Goal: Task Accomplishment & Management: Complete application form

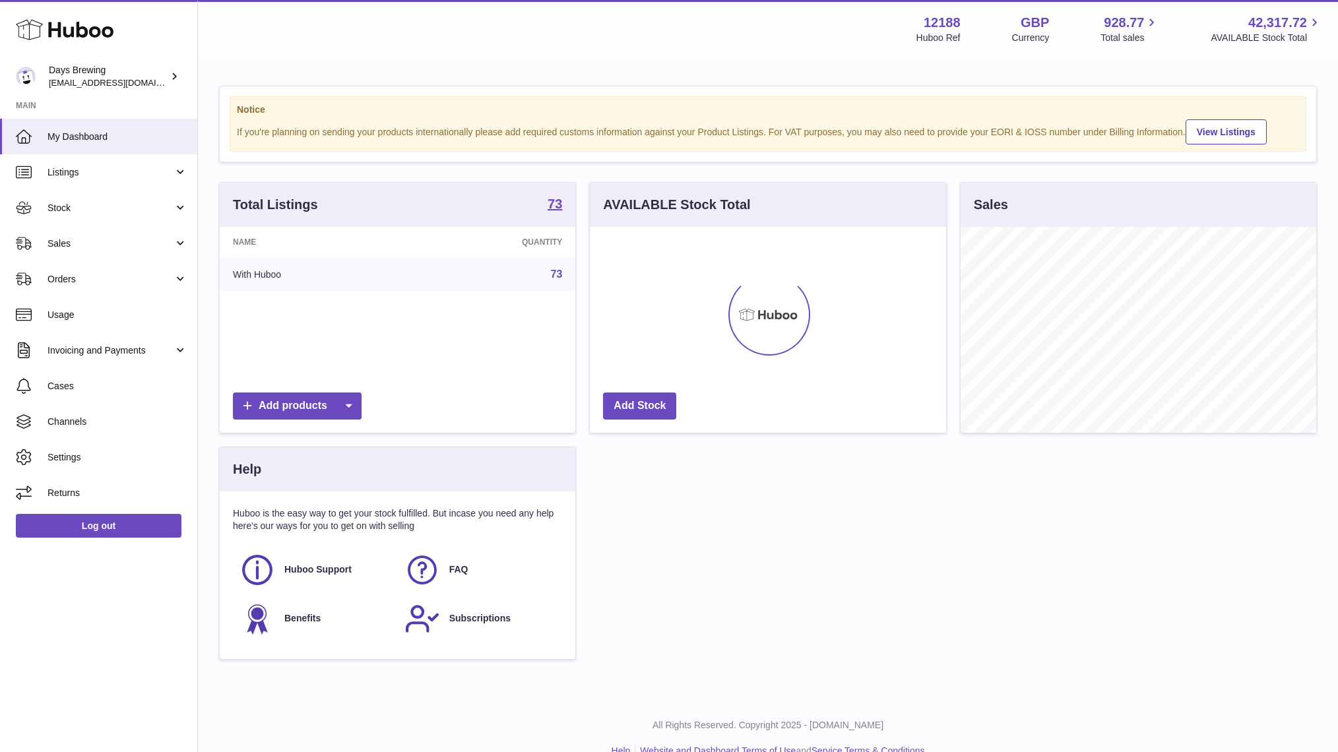
scroll to position [206, 355]
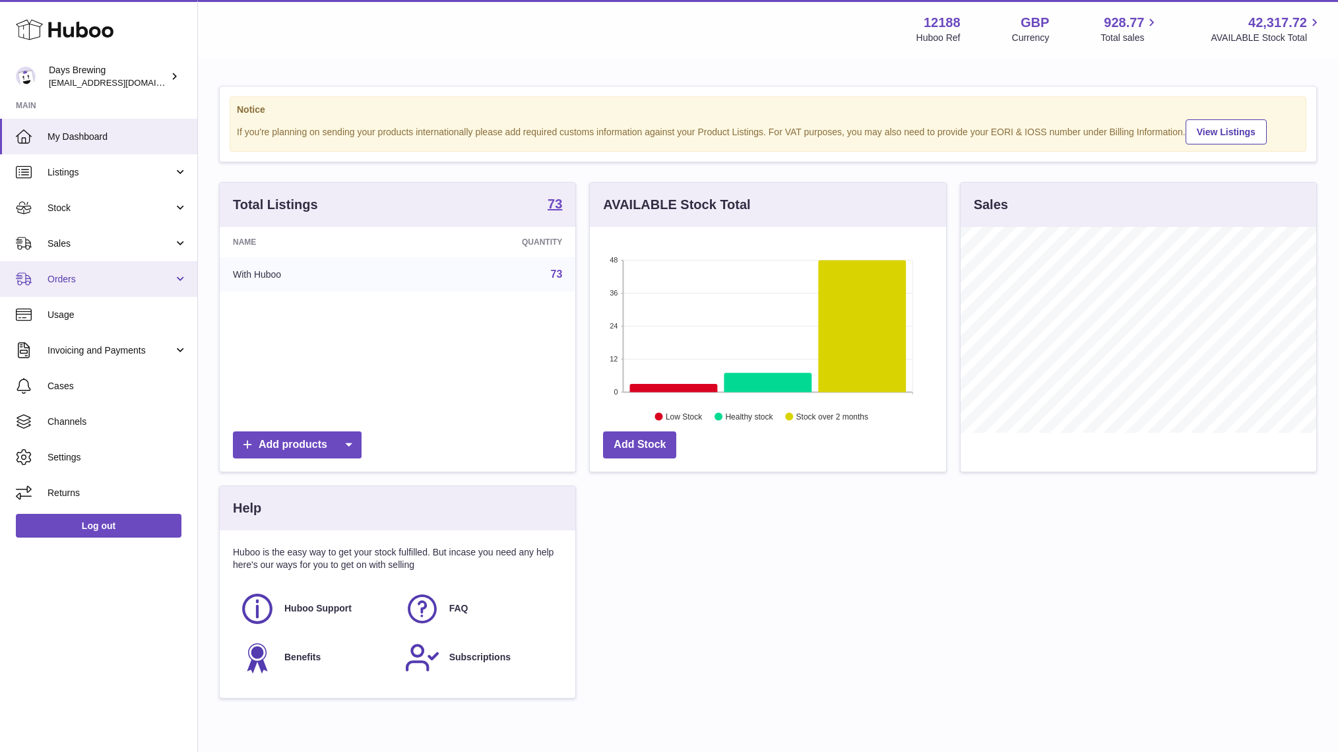
drag, startPoint x: 78, startPoint y: 286, endPoint x: 180, endPoint y: 277, distance: 102.6
click at [78, 286] on link "Orders" at bounding box center [98, 279] width 197 height 36
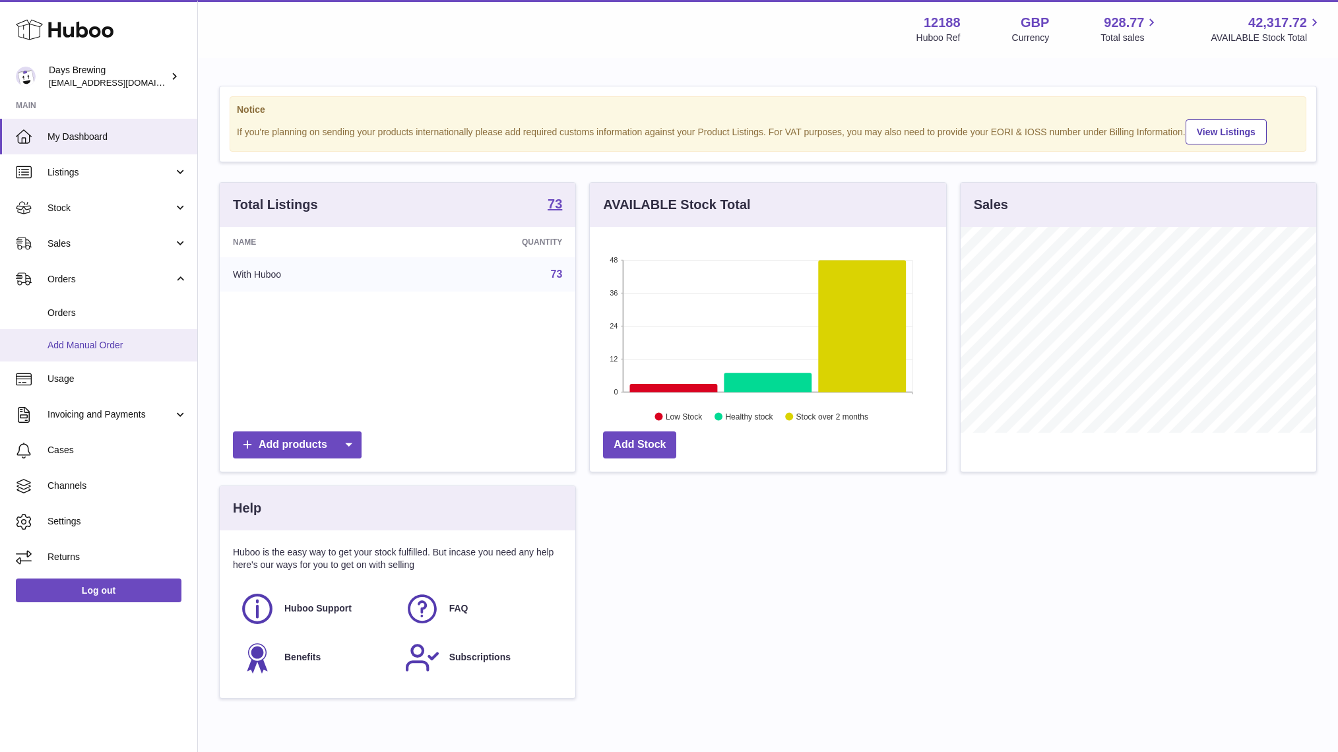
click at [95, 346] on span "Add Manual Order" at bounding box center [117, 345] width 140 height 13
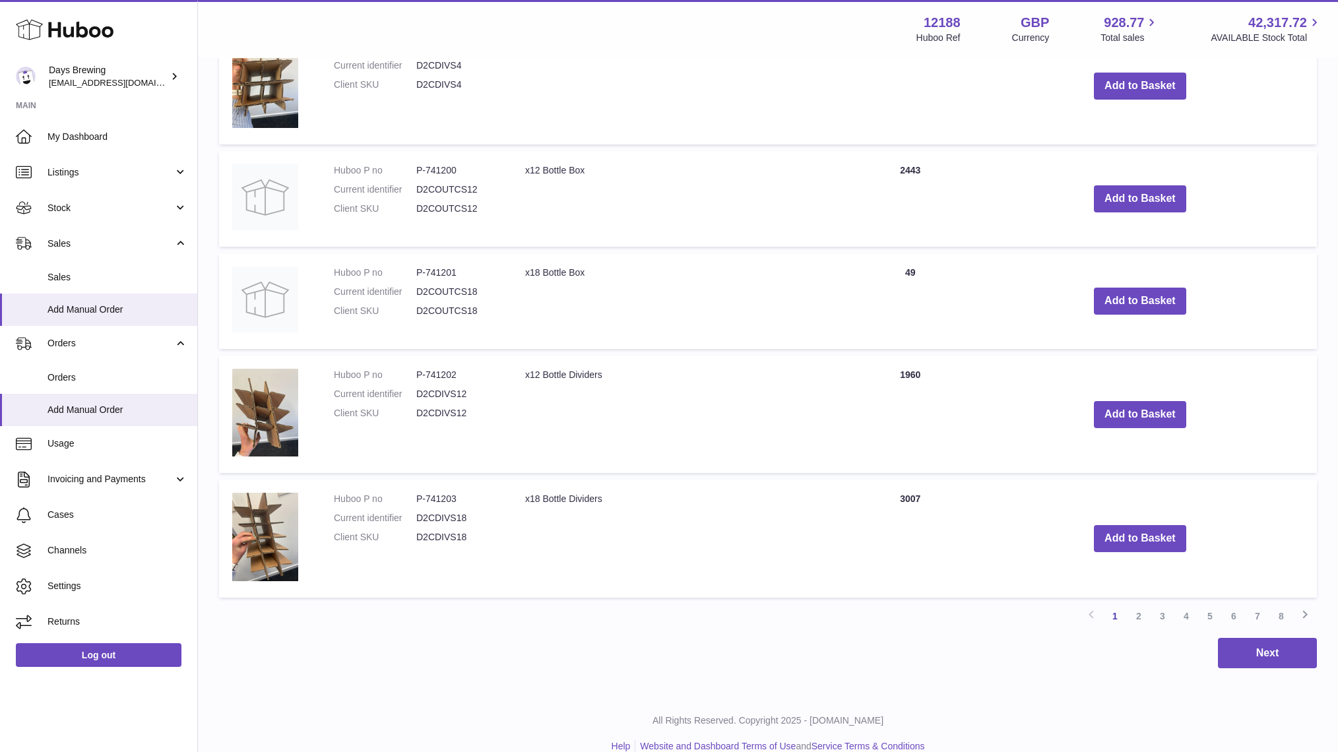
scroll to position [1030, 0]
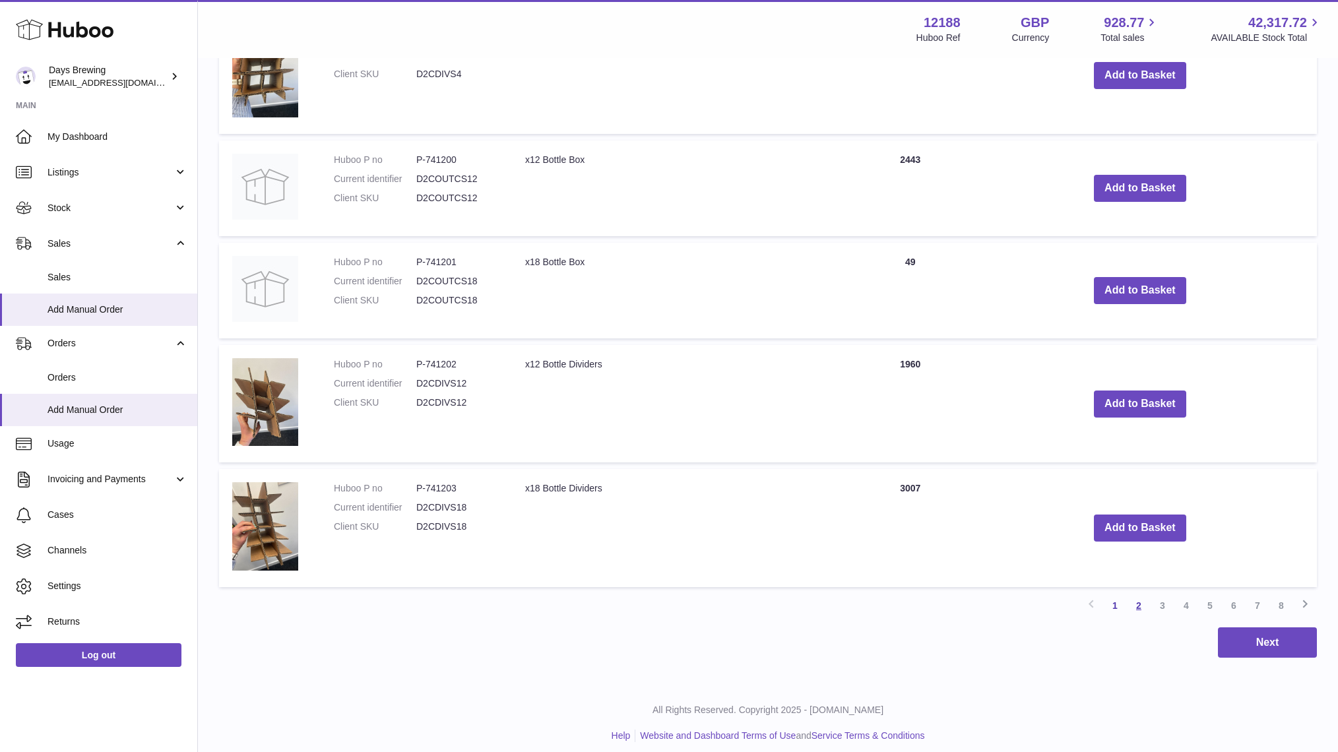
click at [1133, 596] on link "2" at bounding box center [1139, 606] width 24 height 24
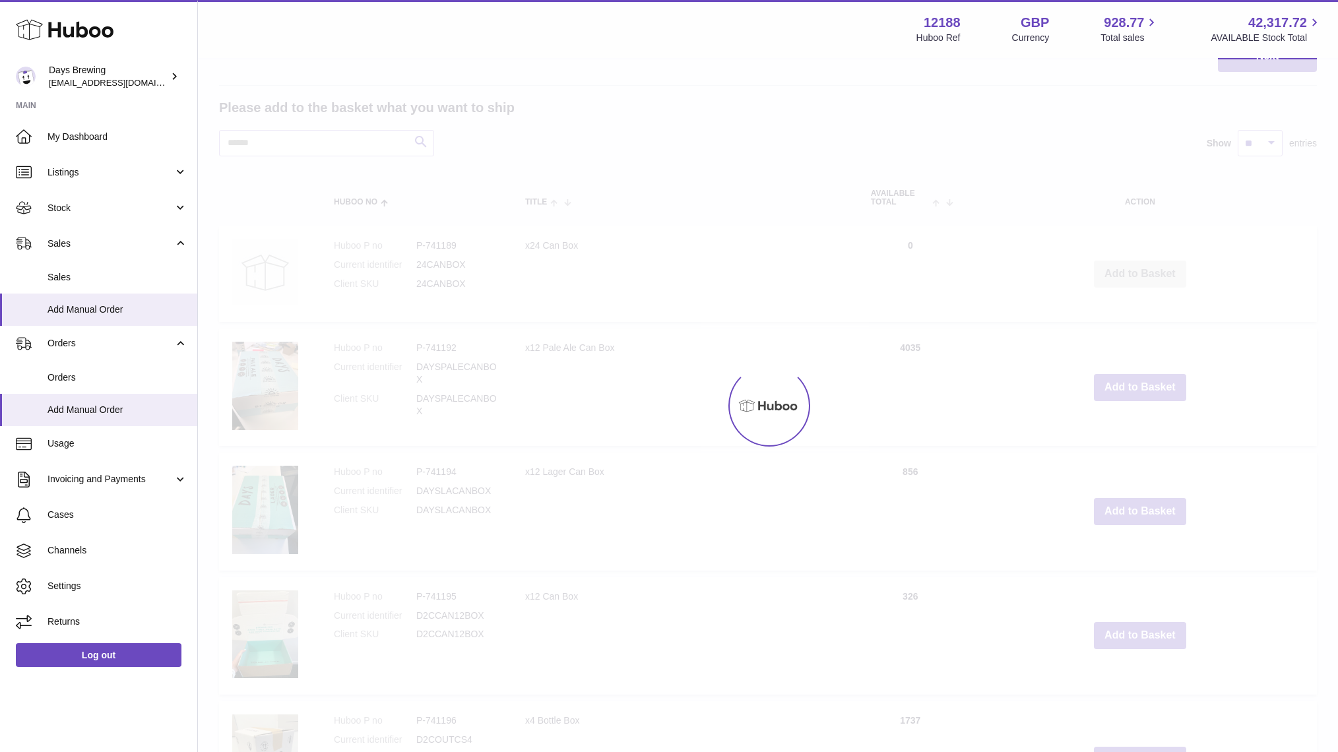
scroll to position [59, 0]
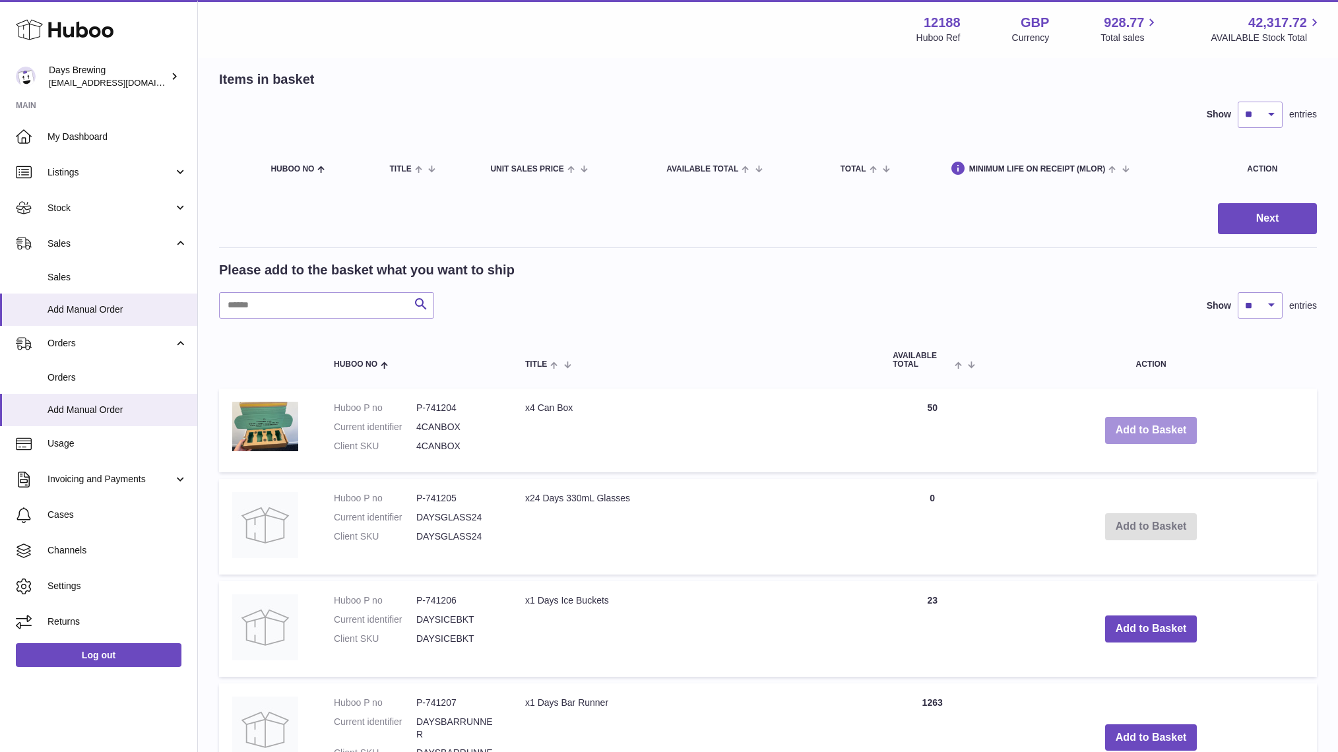
click at [1164, 424] on button "Add to Basket" at bounding box center [1151, 430] width 92 height 27
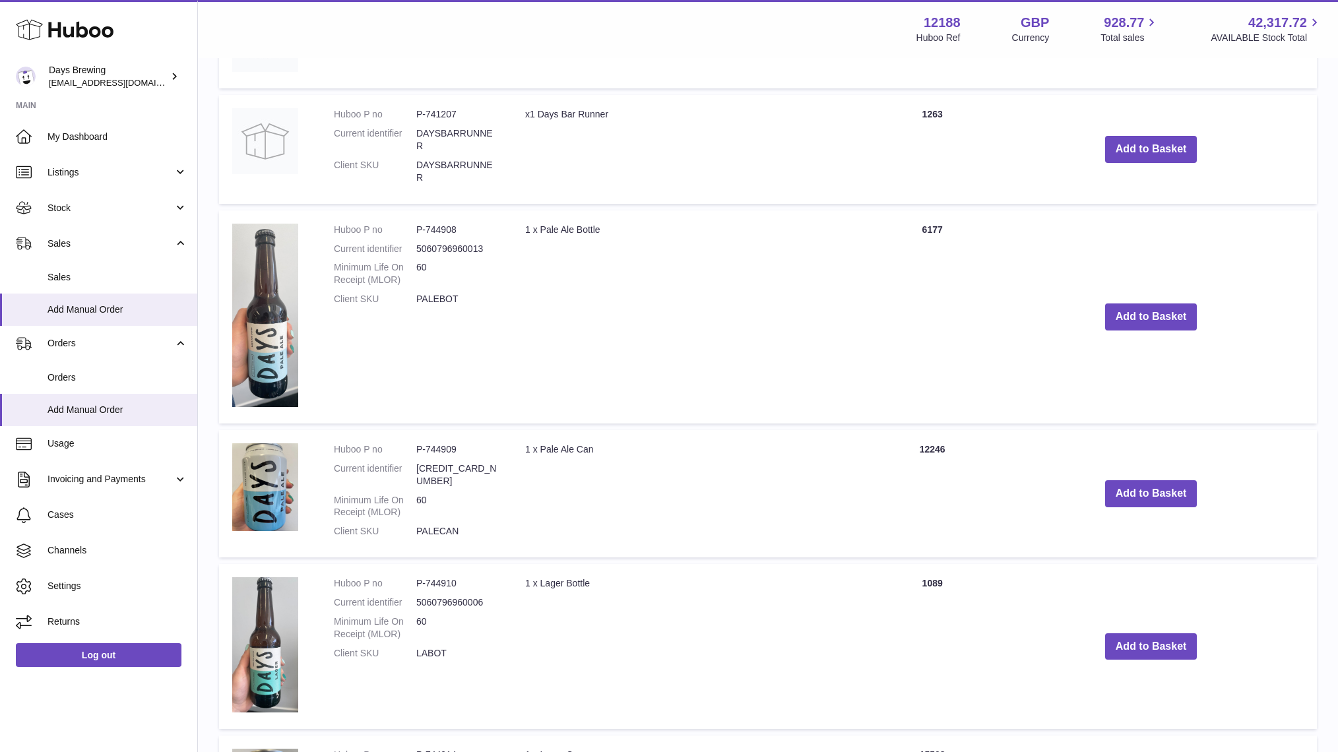
scroll to position [763, 0]
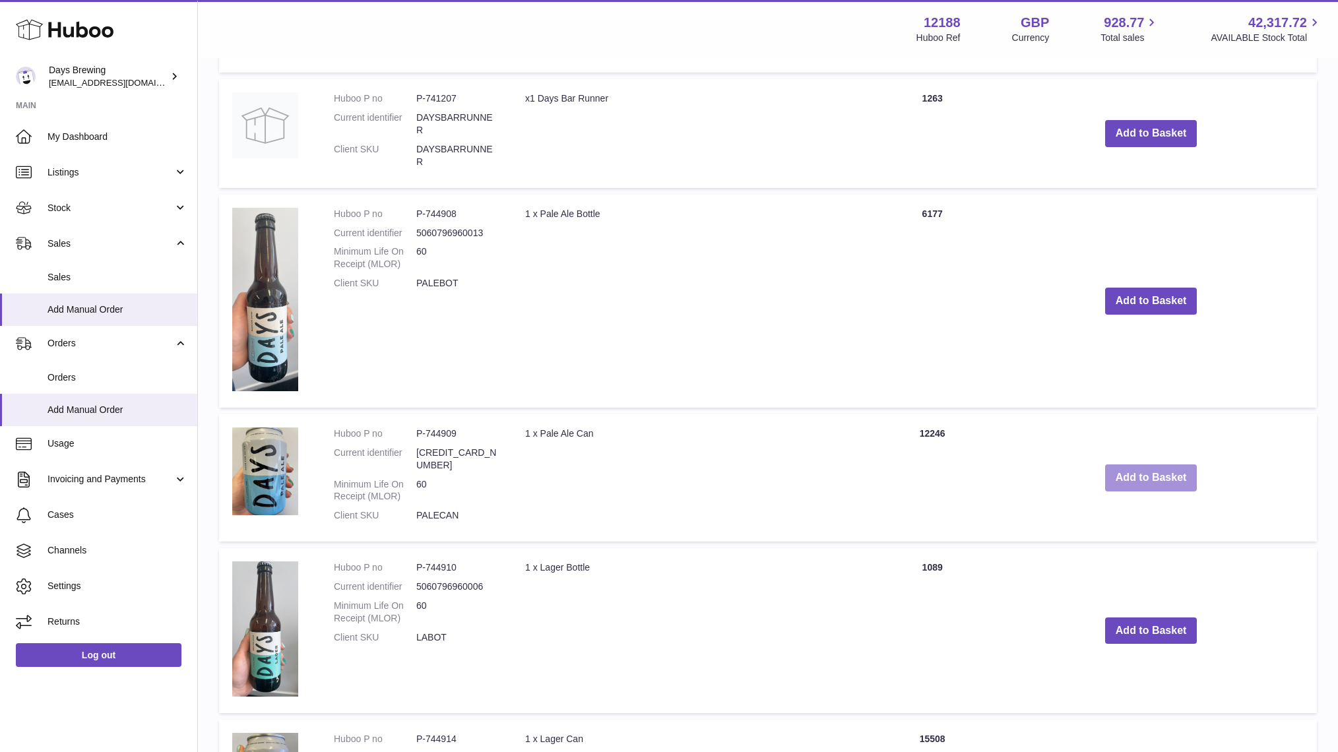
click at [1128, 464] on button "Add to Basket" at bounding box center [1151, 477] width 92 height 27
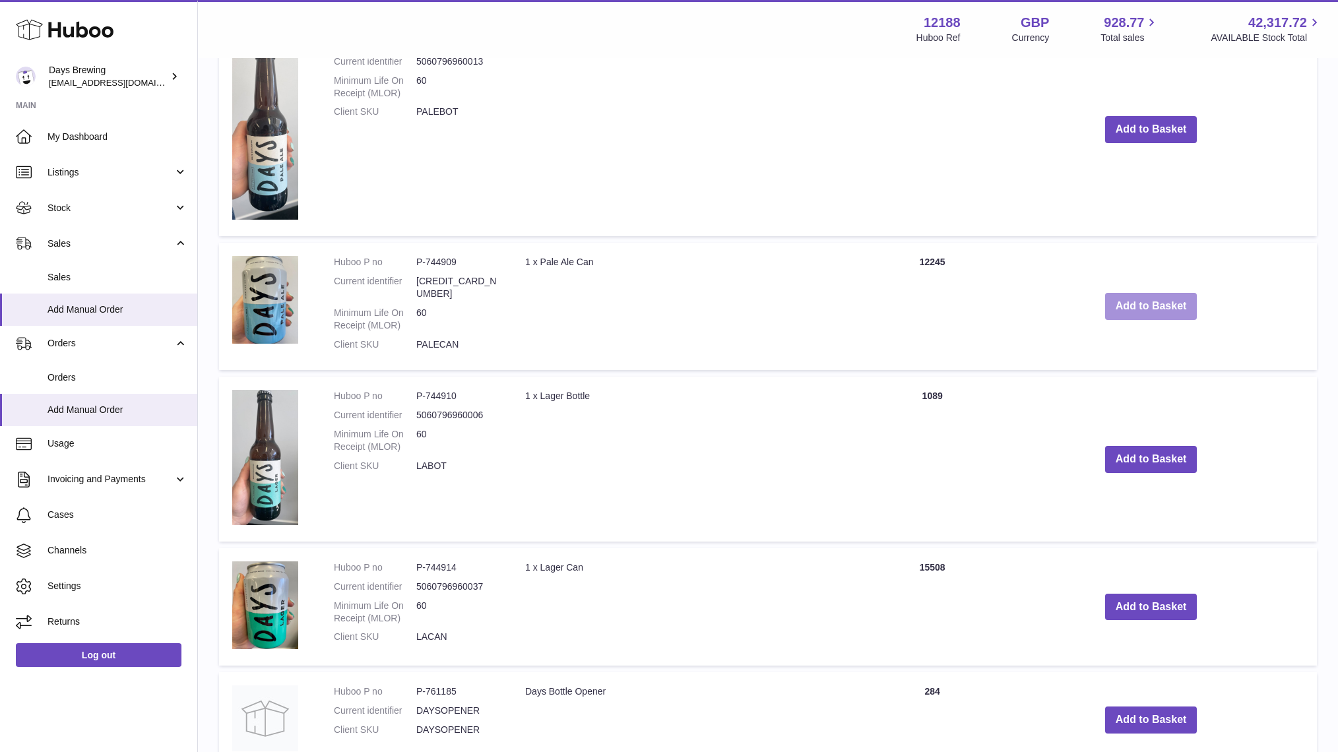
scroll to position [1062, 0]
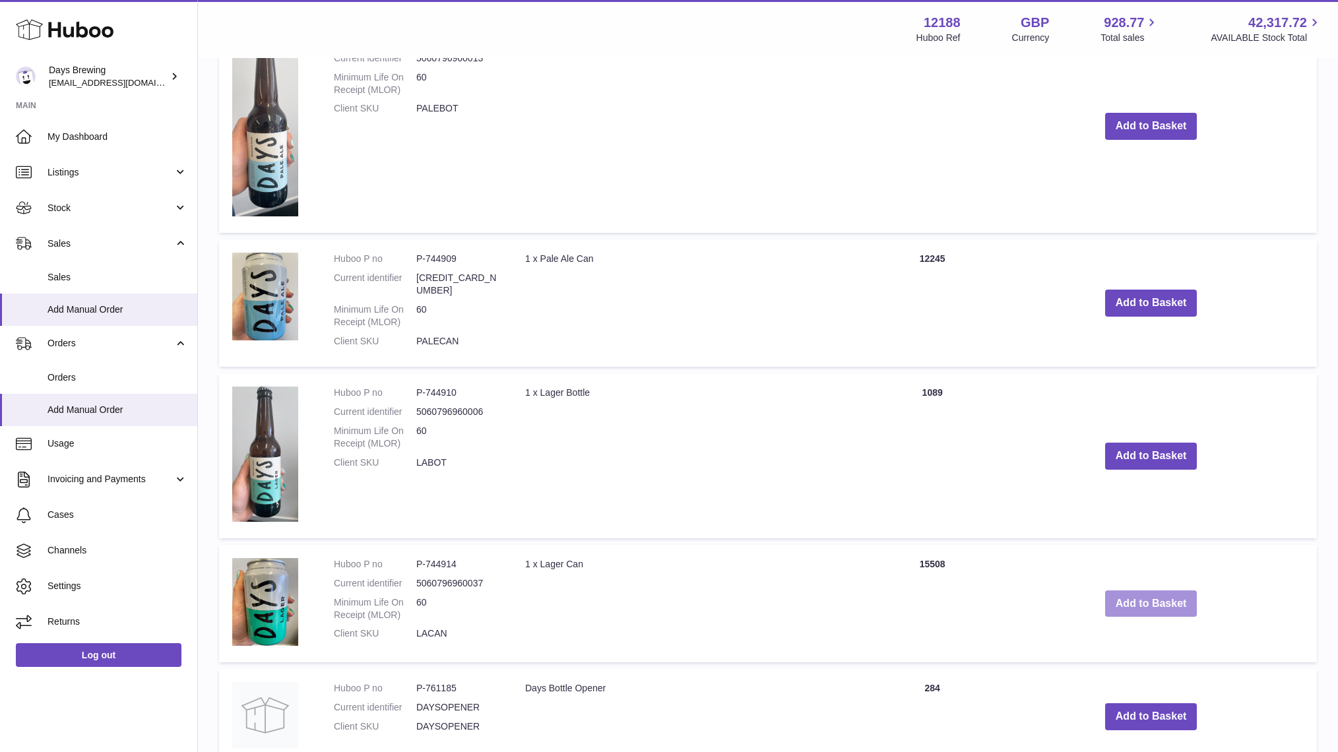
click at [1127, 590] on button "Add to Basket" at bounding box center [1151, 603] width 92 height 27
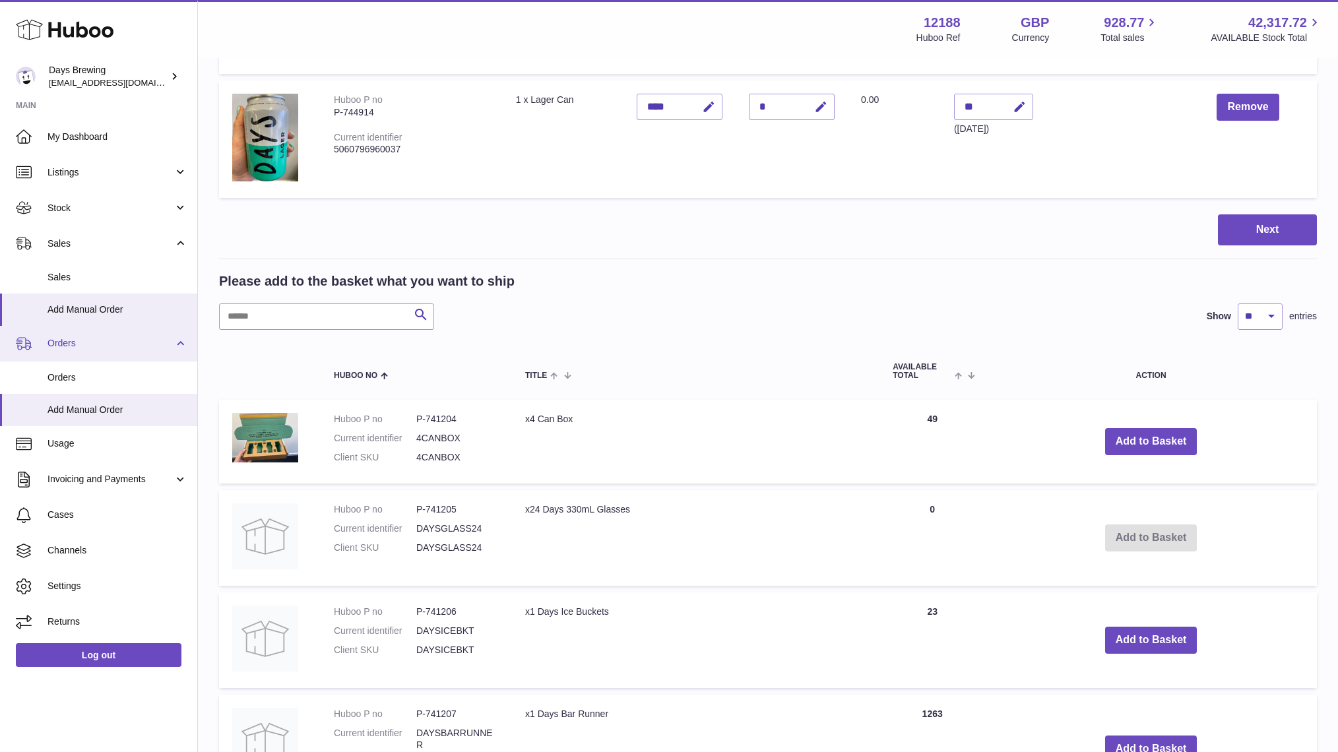
scroll to position [131, 0]
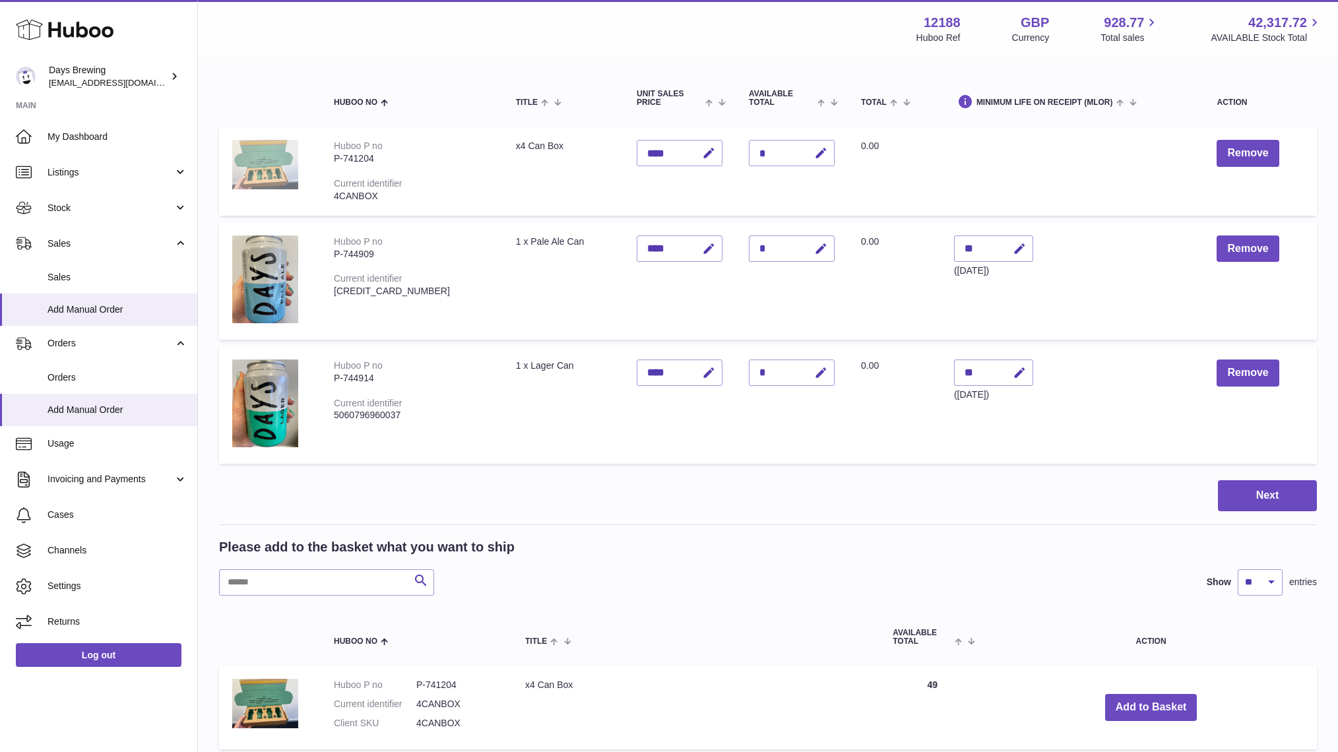
click at [264, 169] on img at bounding box center [265, 164] width 66 height 49
click at [267, 690] on img at bounding box center [265, 703] width 66 height 49
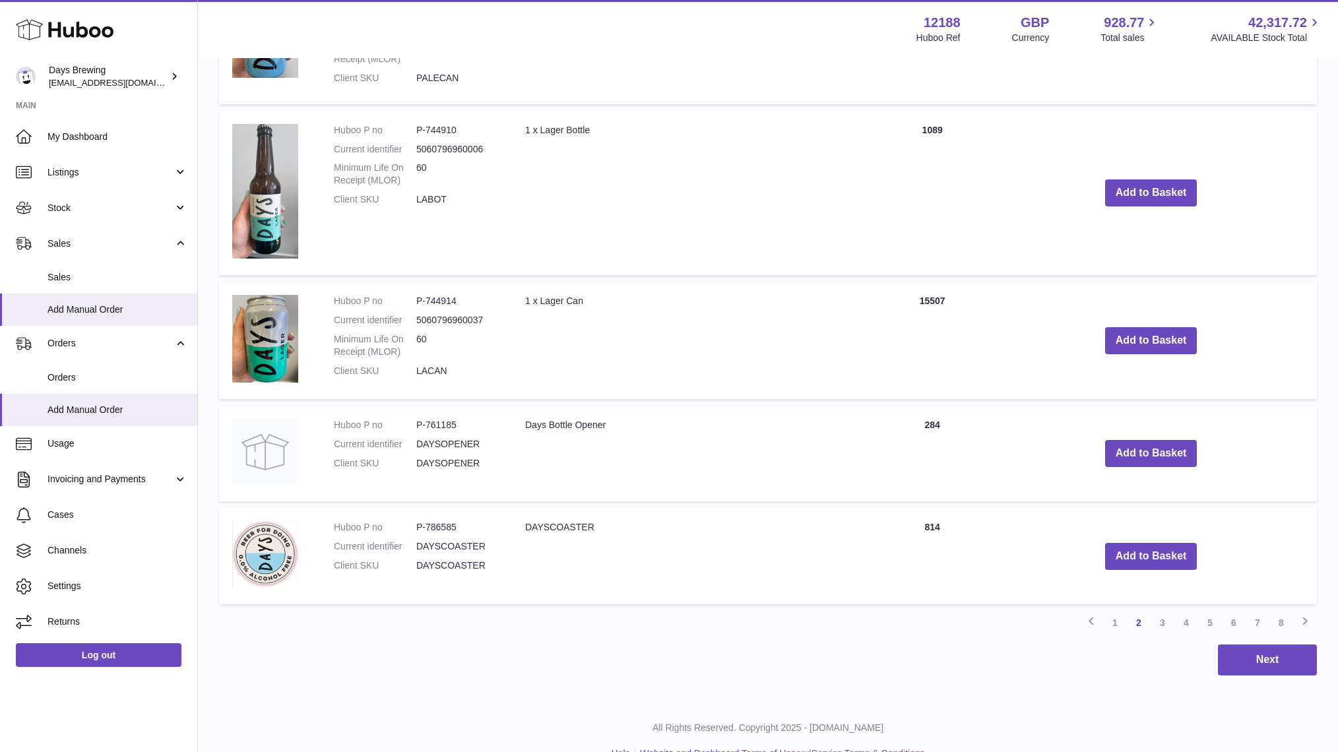
scroll to position [1450, 0]
click at [1167, 610] on link "3" at bounding box center [1162, 622] width 24 height 24
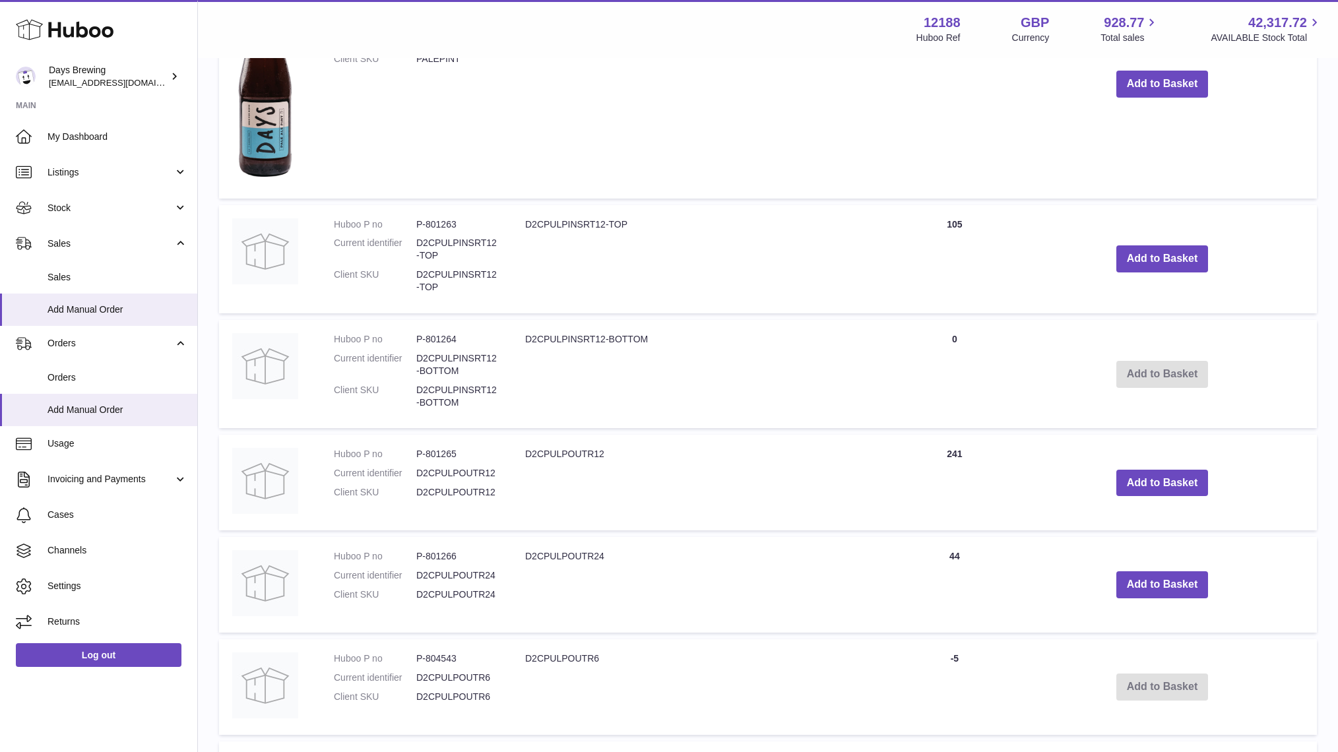
scroll to position [1379, 0]
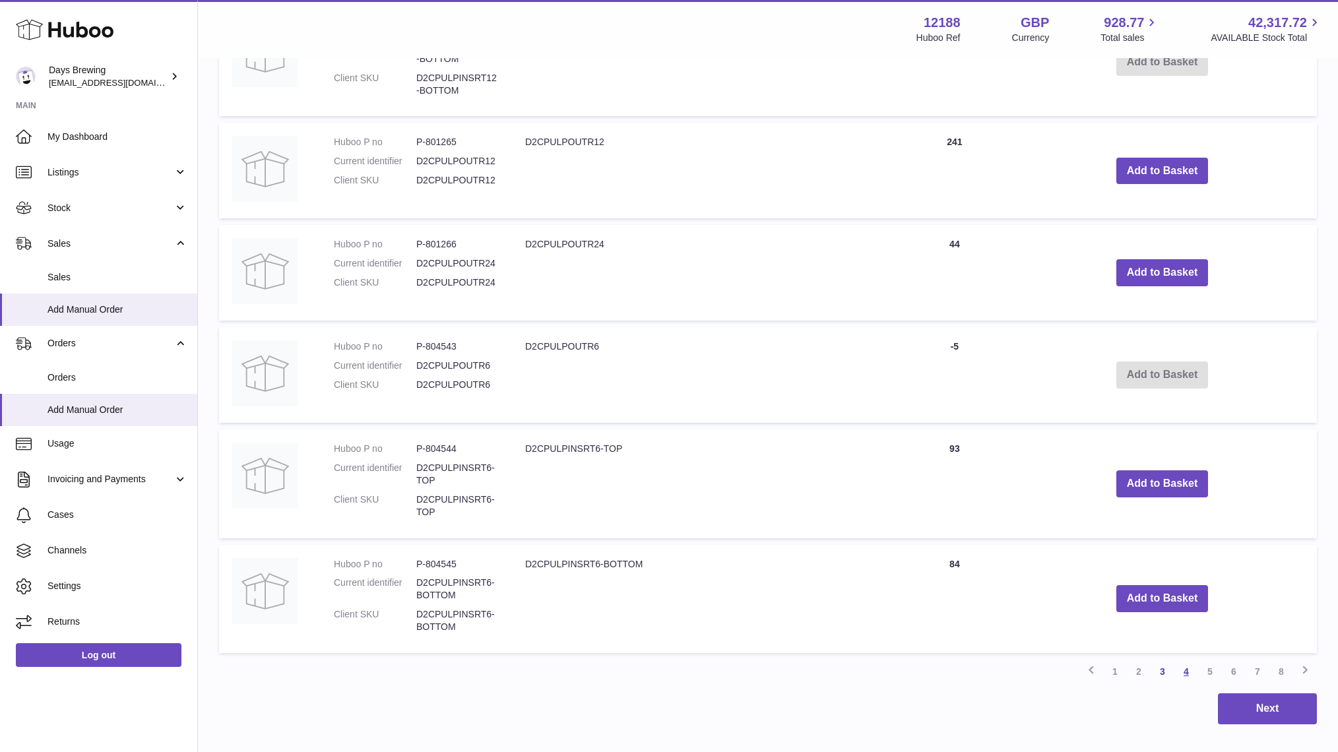
click at [1185, 660] on link "4" at bounding box center [1186, 672] width 24 height 24
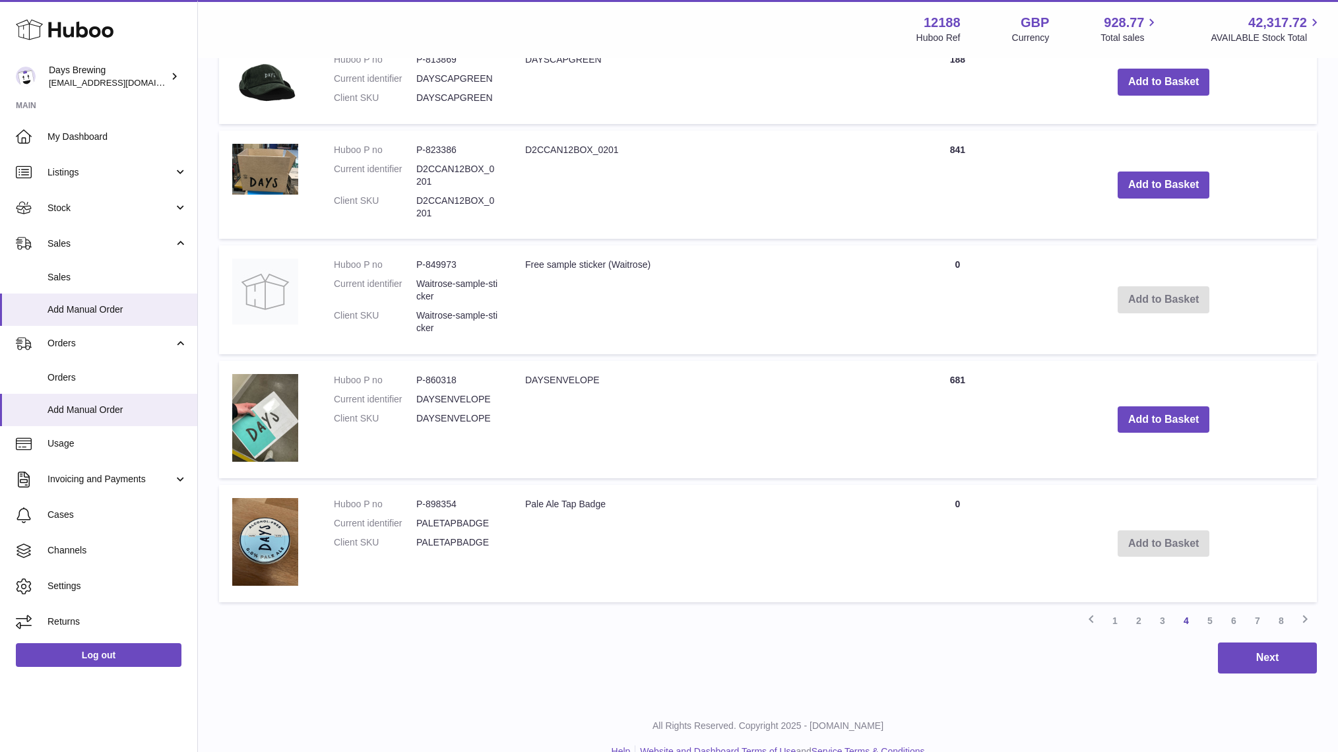
scroll to position [1272, 0]
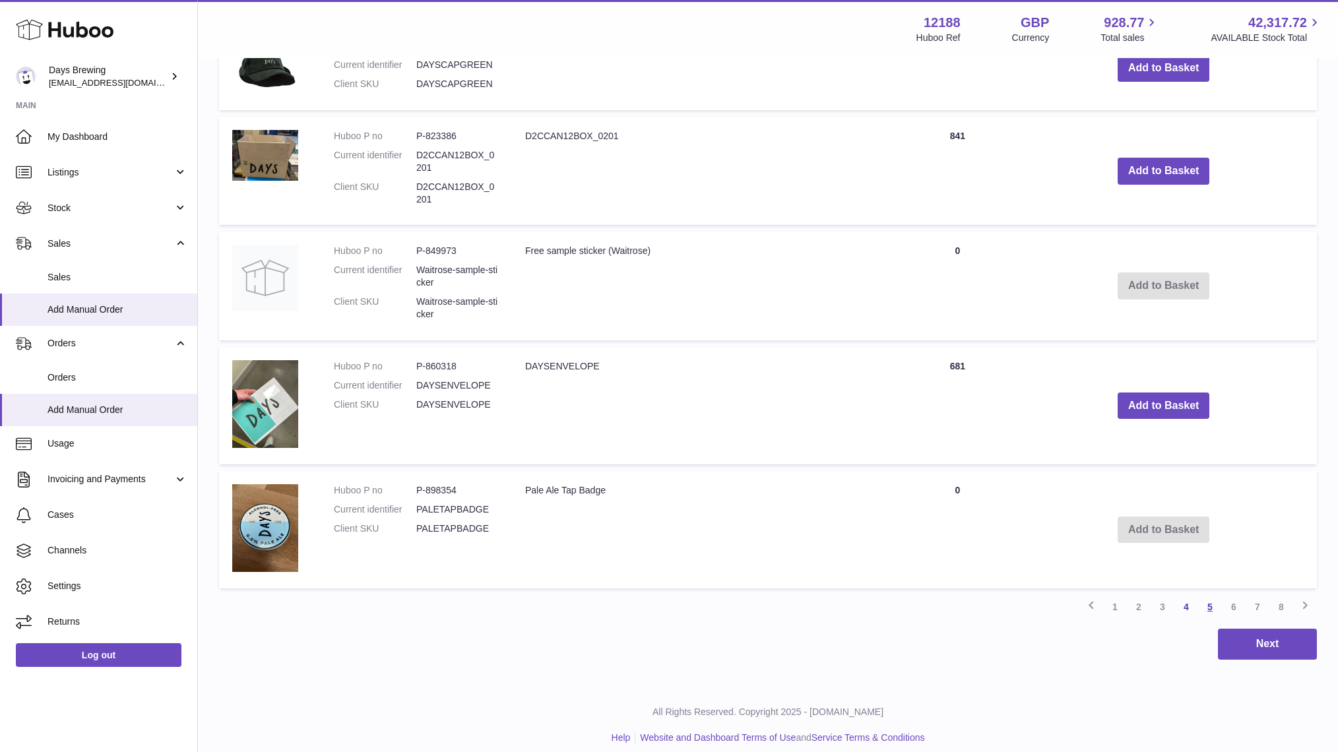
click at [1210, 595] on link "5" at bounding box center [1210, 607] width 24 height 24
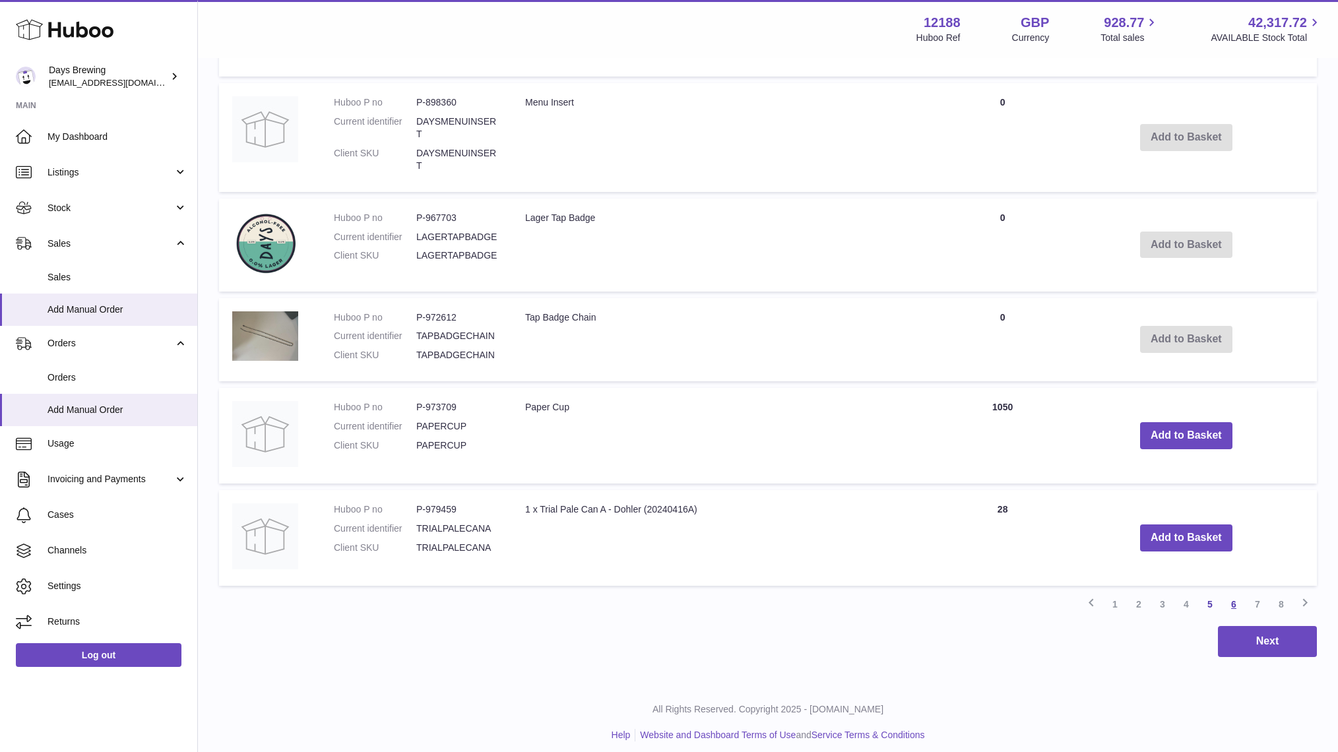
click at [1230, 592] on link "6" at bounding box center [1234, 604] width 24 height 24
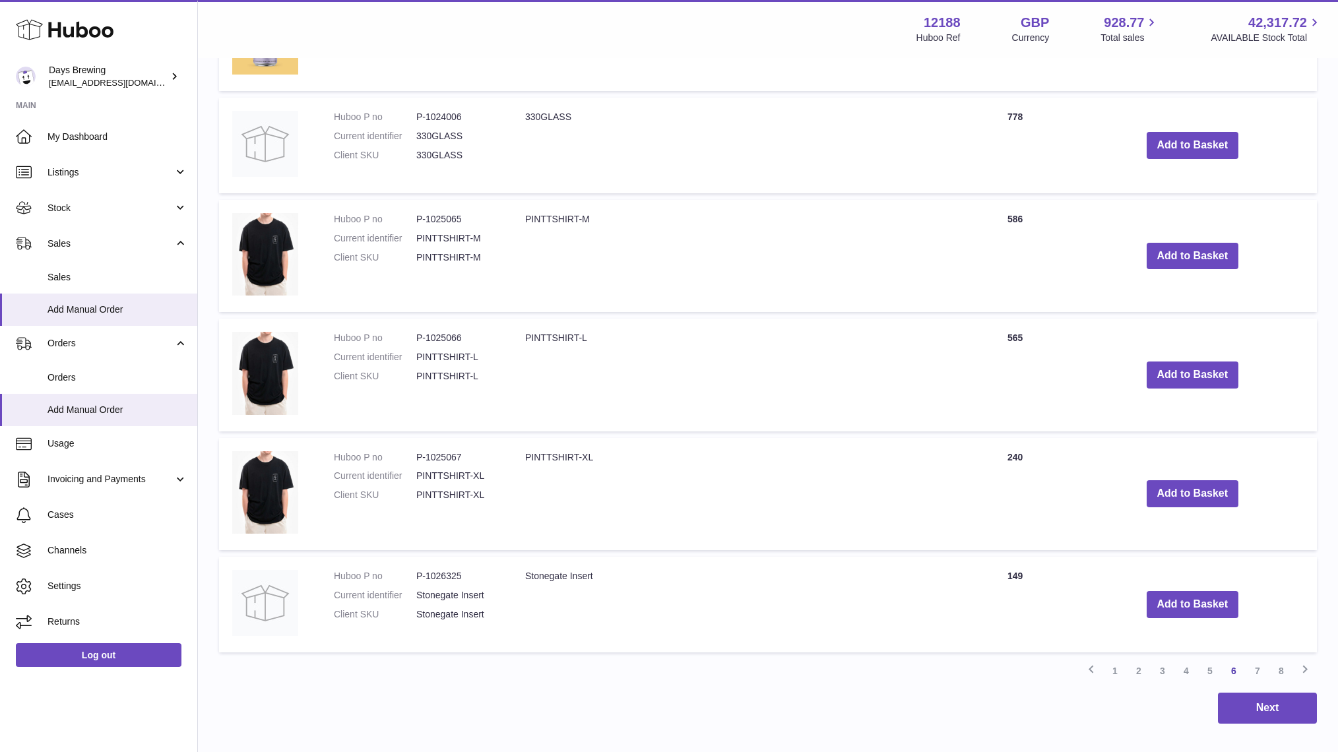
scroll to position [1291, 0]
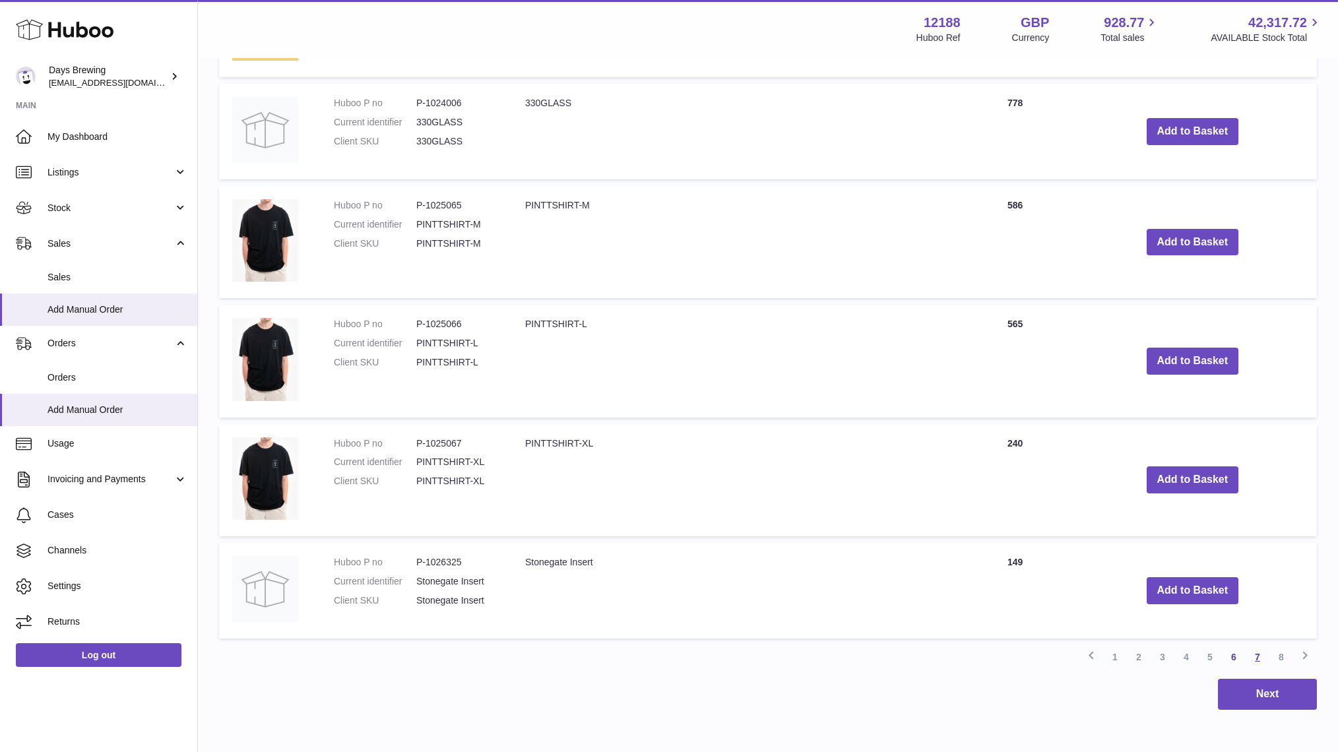
click at [1254, 645] on link "7" at bounding box center [1257, 657] width 24 height 24
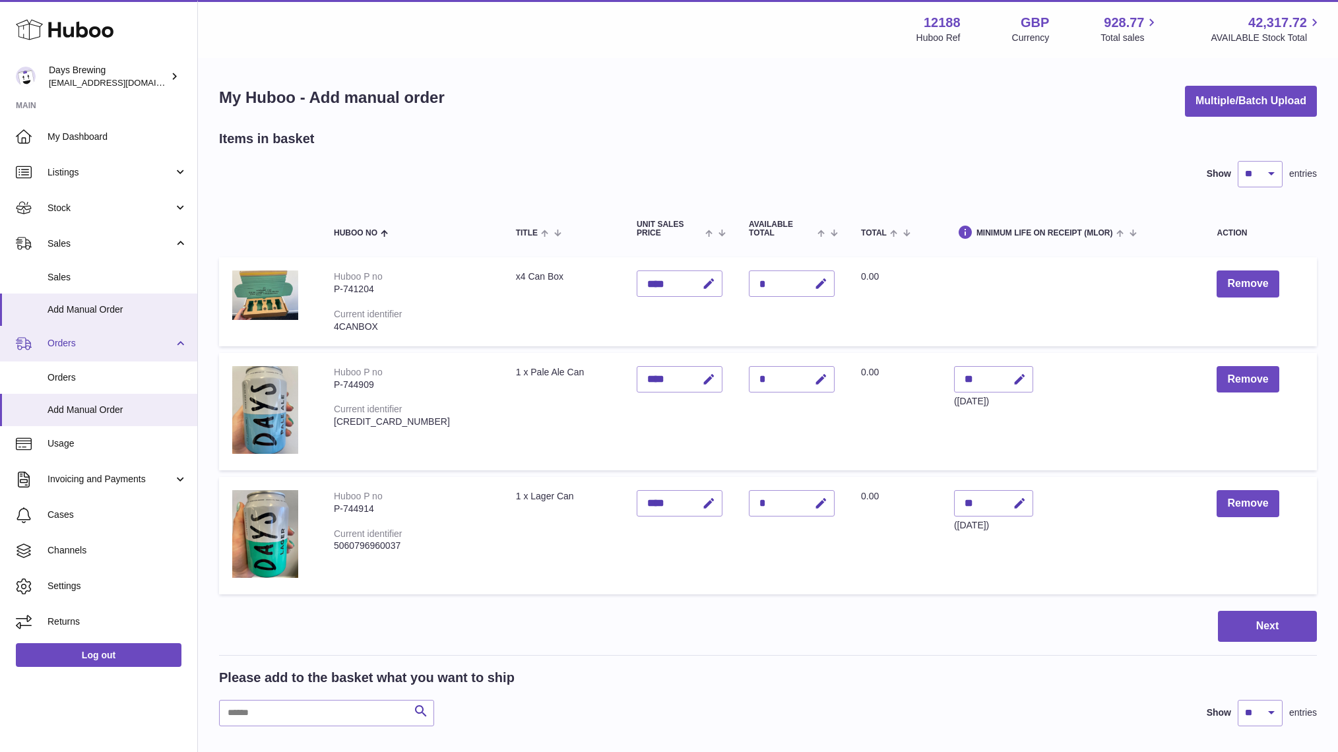
drag, startPoint x: 842, startPoint y: 634, endPoint x: 173, endPoint y: 334, distance: 733.2
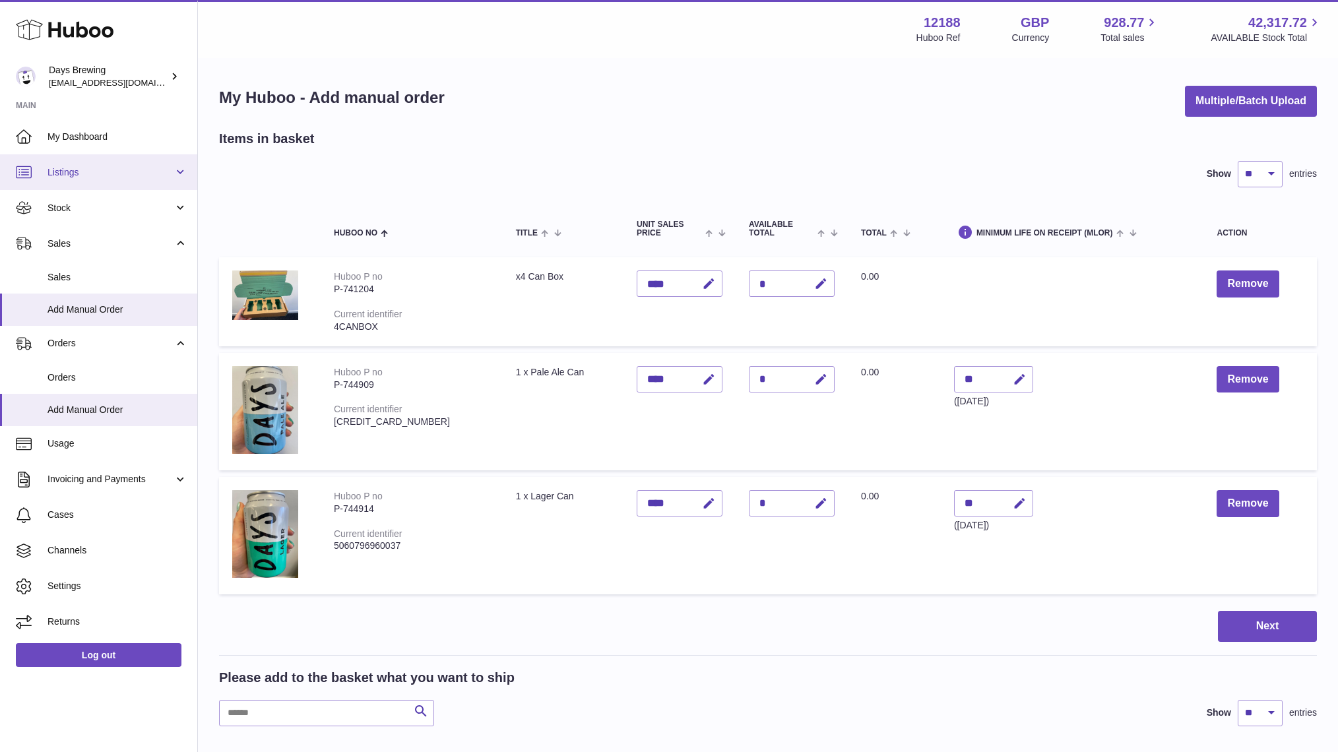
click at [103, 169] on span "Listings" at bounding box center [110, 172] width 126 height 13
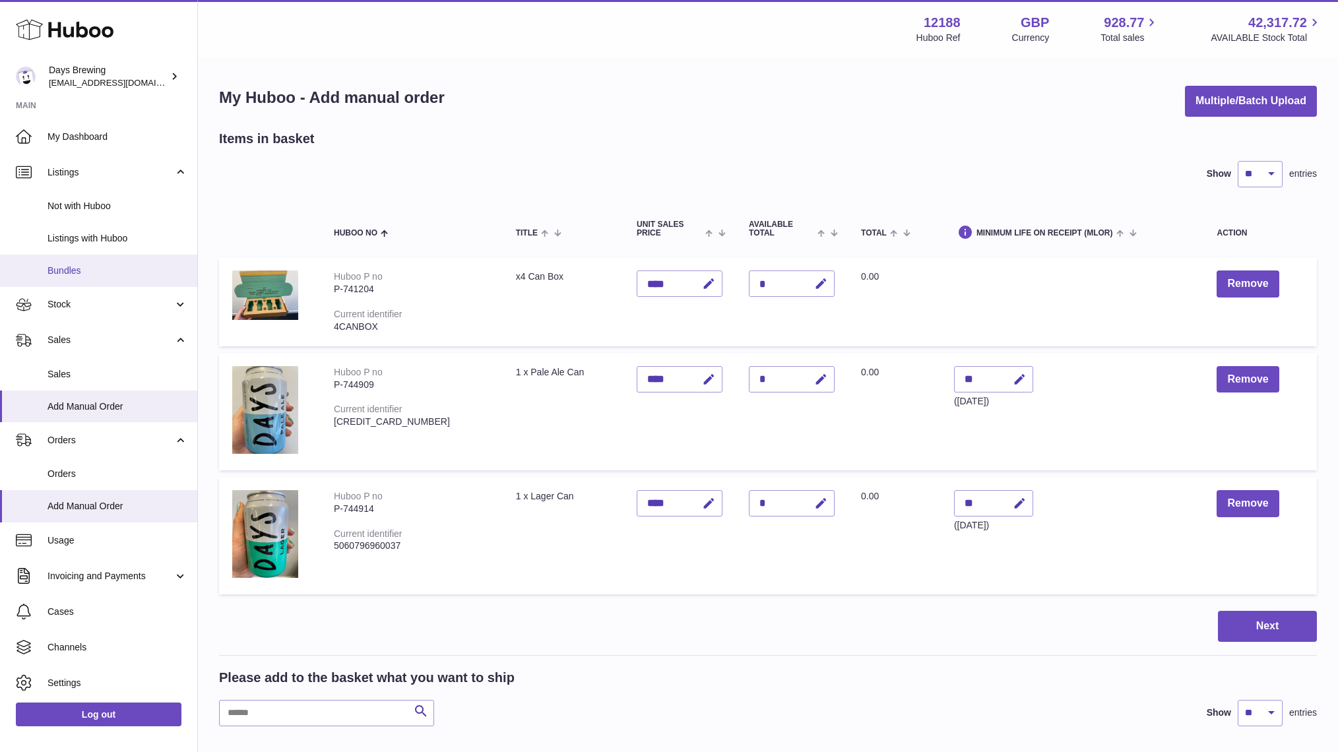
click at [96, 265] on span "Bundles" at bounding box center [117, 271] width 140 height 13
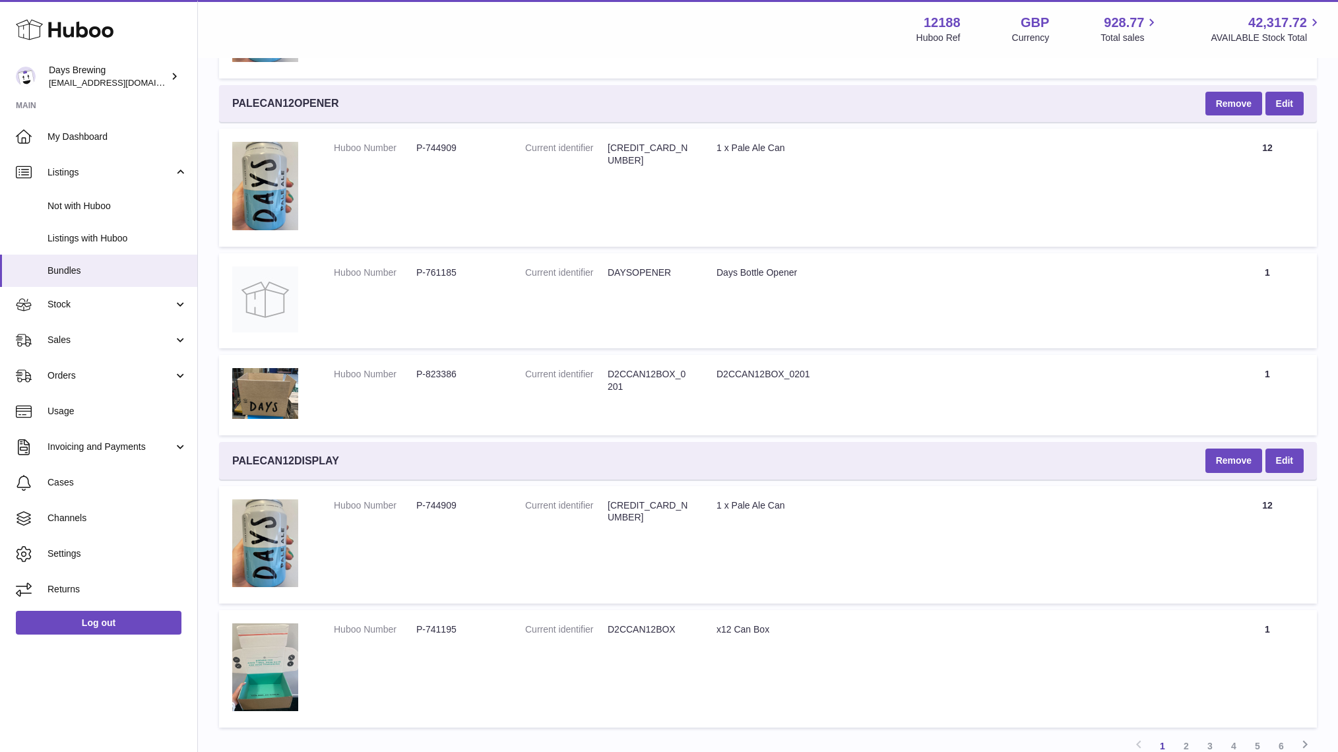
scroll to position [2720, 0]
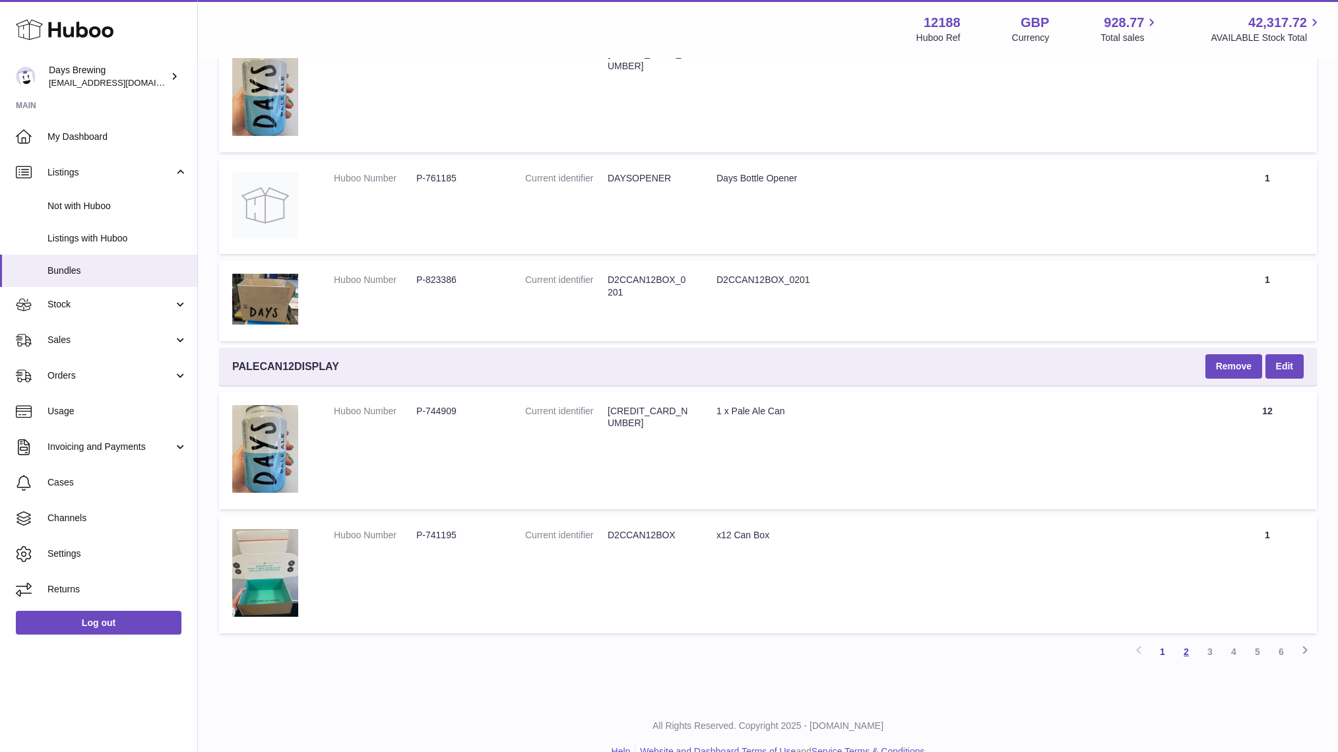
click at [1185, 640] on link "2" at bounding box center [1186, 652] width 24 height 24
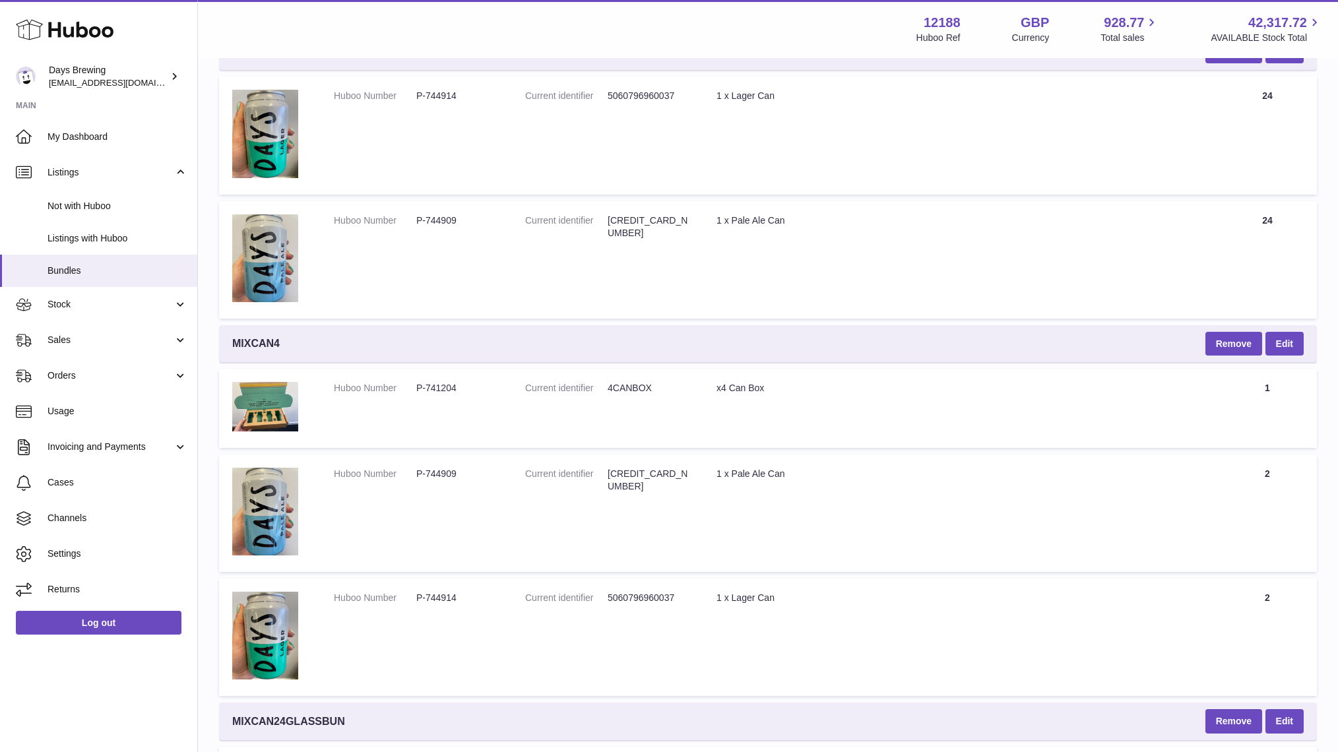
scroll to position [3753, 0]
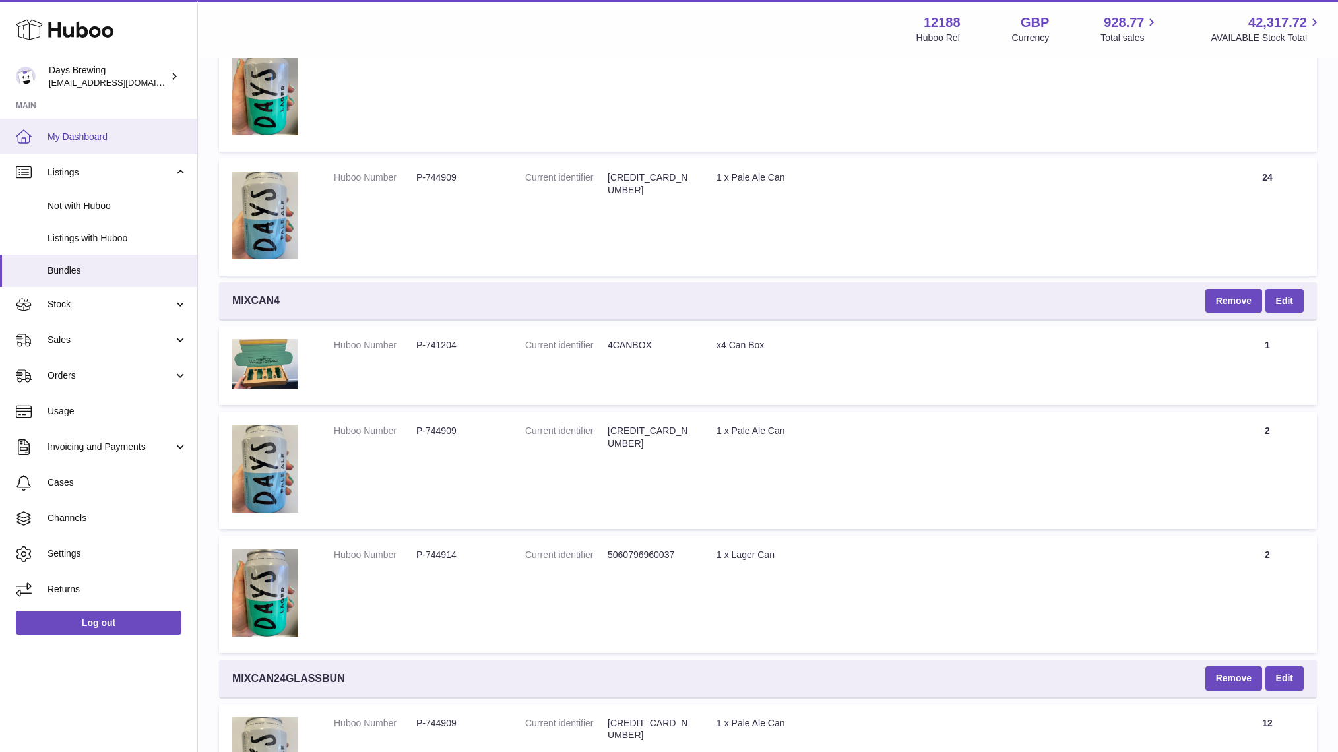
click at [98, 135] on span "My Dashboard" at bounding box center [117, 137] width 140 height 13
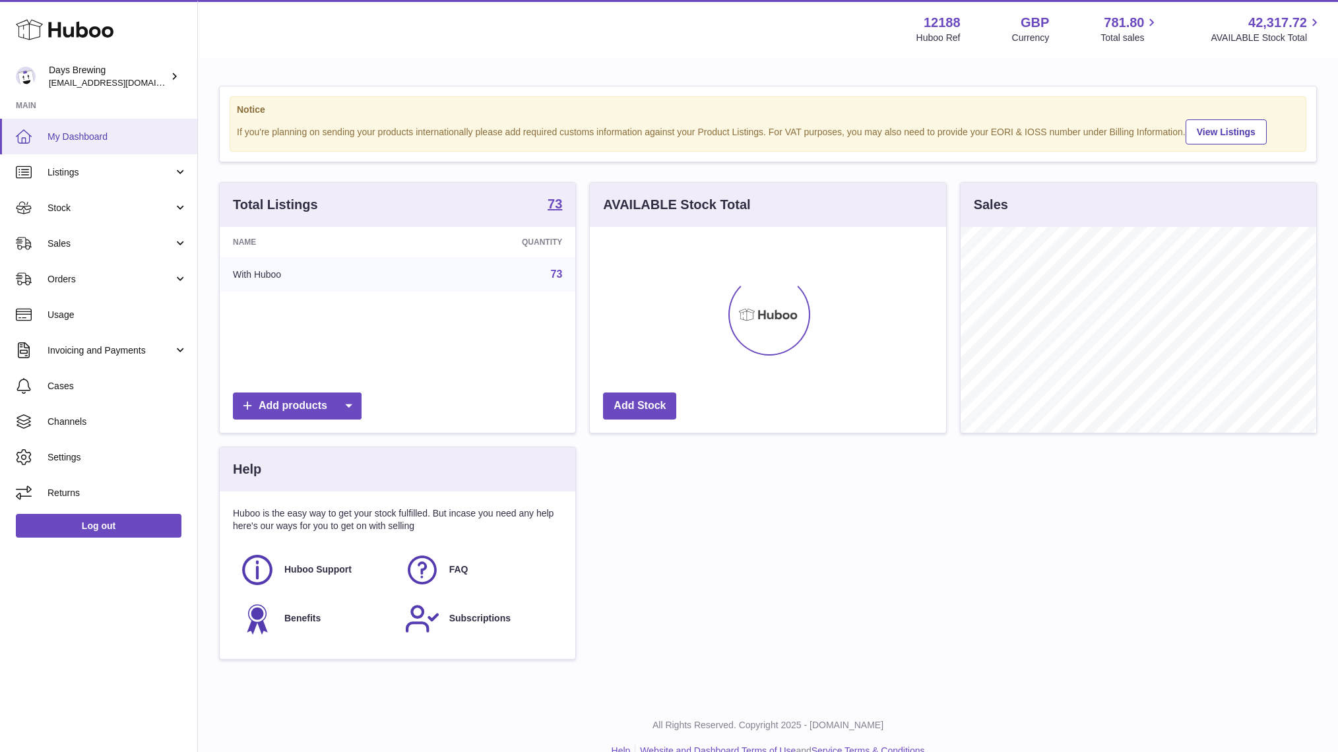
scroll to position [206, 355]
click at [100, 243] on span "Sales" at bounding box center [110, 243] width 126 height 13
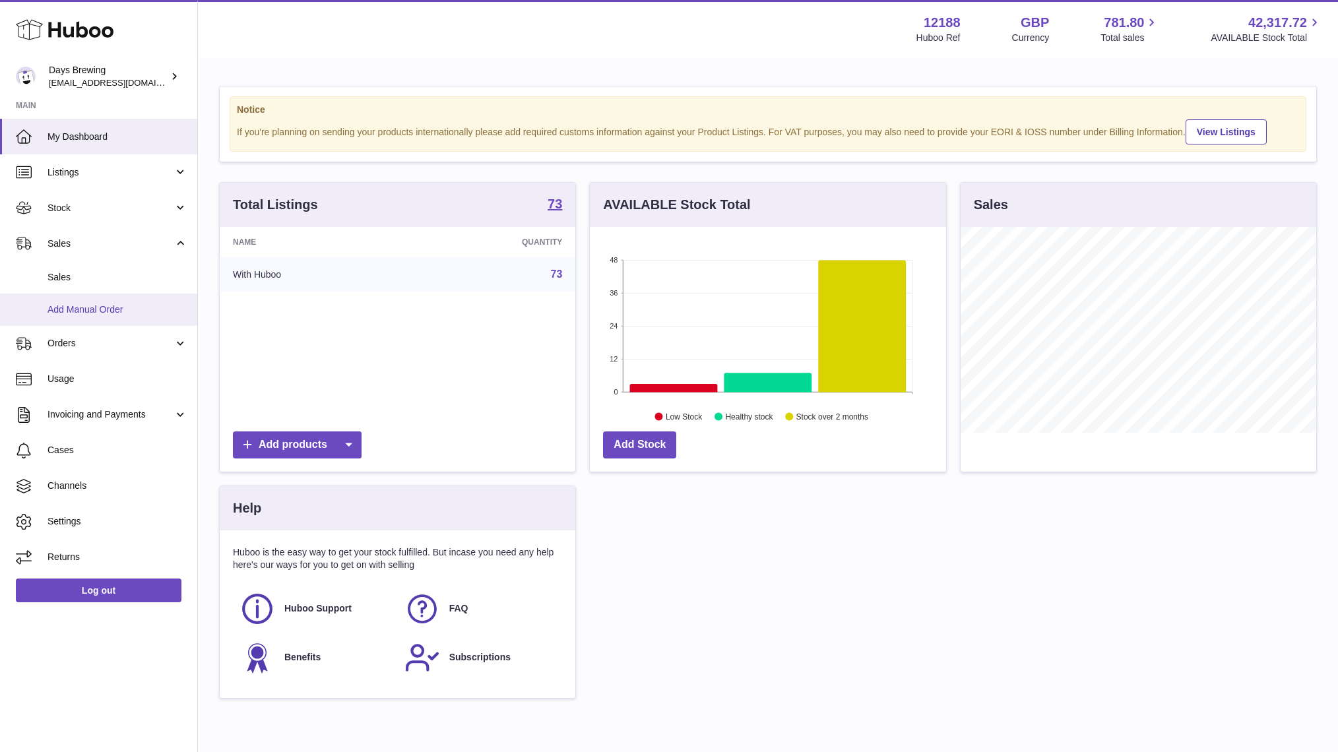
click at [120, 319] on link "Add Manual Order" at bounding box center [98, 310] width 197 height 32
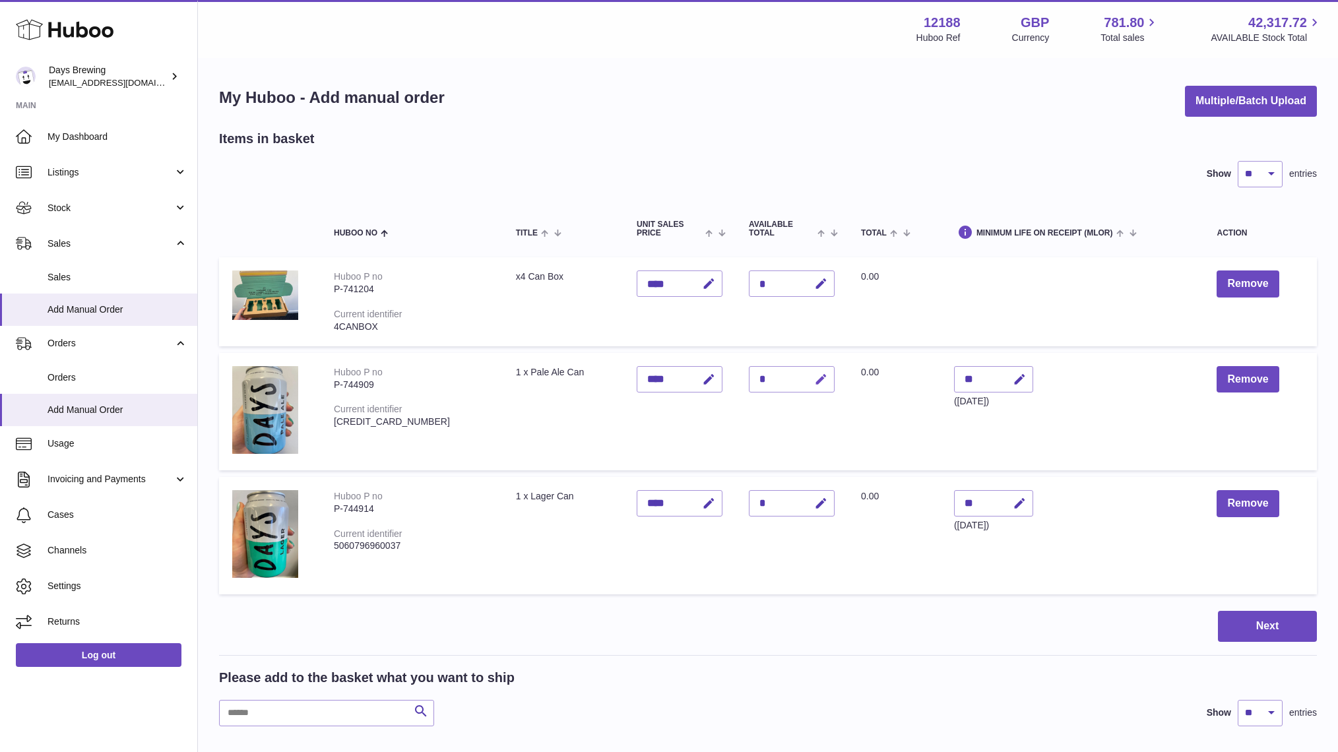
click at [814, 376] on icon "button" at bounding box center [821, 380] width 14 height 14
type input "*"
click at [815, 383] on icon "submit" at bounding box center [821, 379] width 12 height 12
click at [814, 499] on icon "button" at bounding box center [821, 504] width 14 height 14
type input "*"
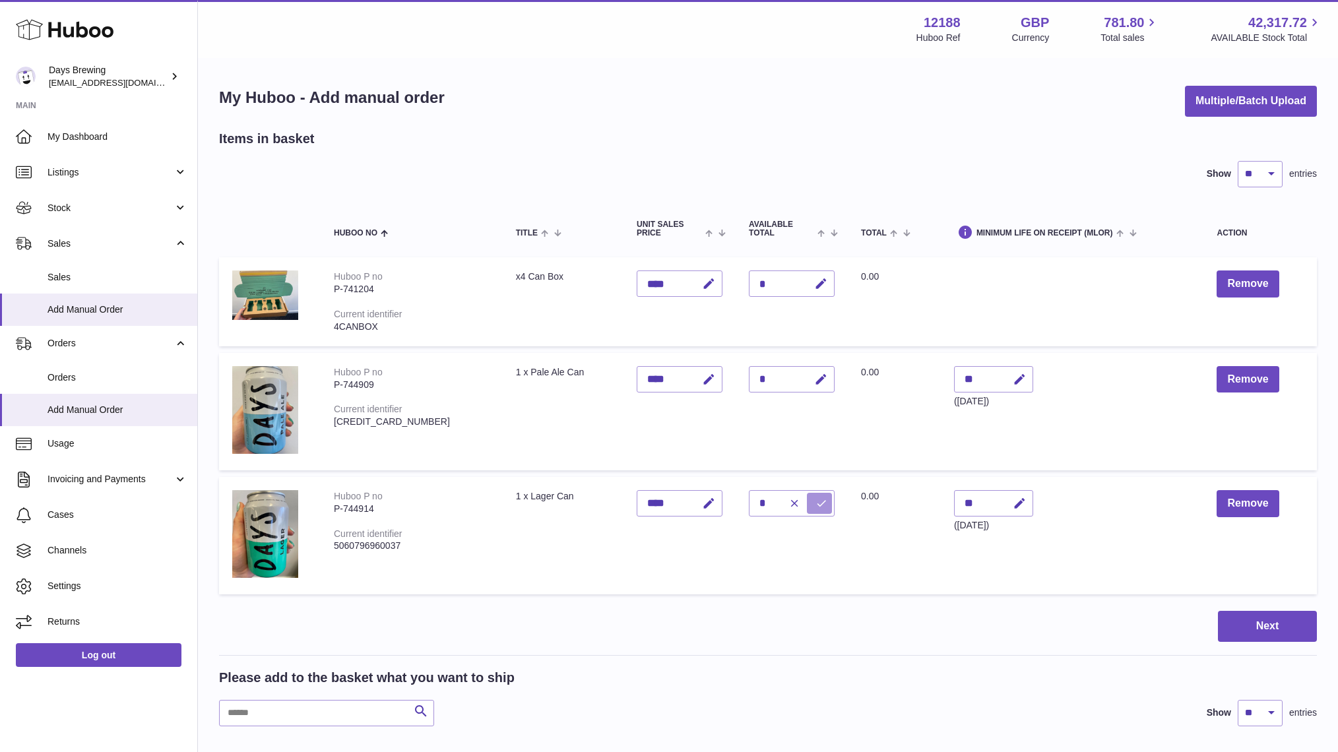
click at [815, 499] on icon "submit" at bounding box center [821, 503] width 12 height 12
click at [1239, 631] on button "Next" at bounding box center [1267, 626] width 99 height 31
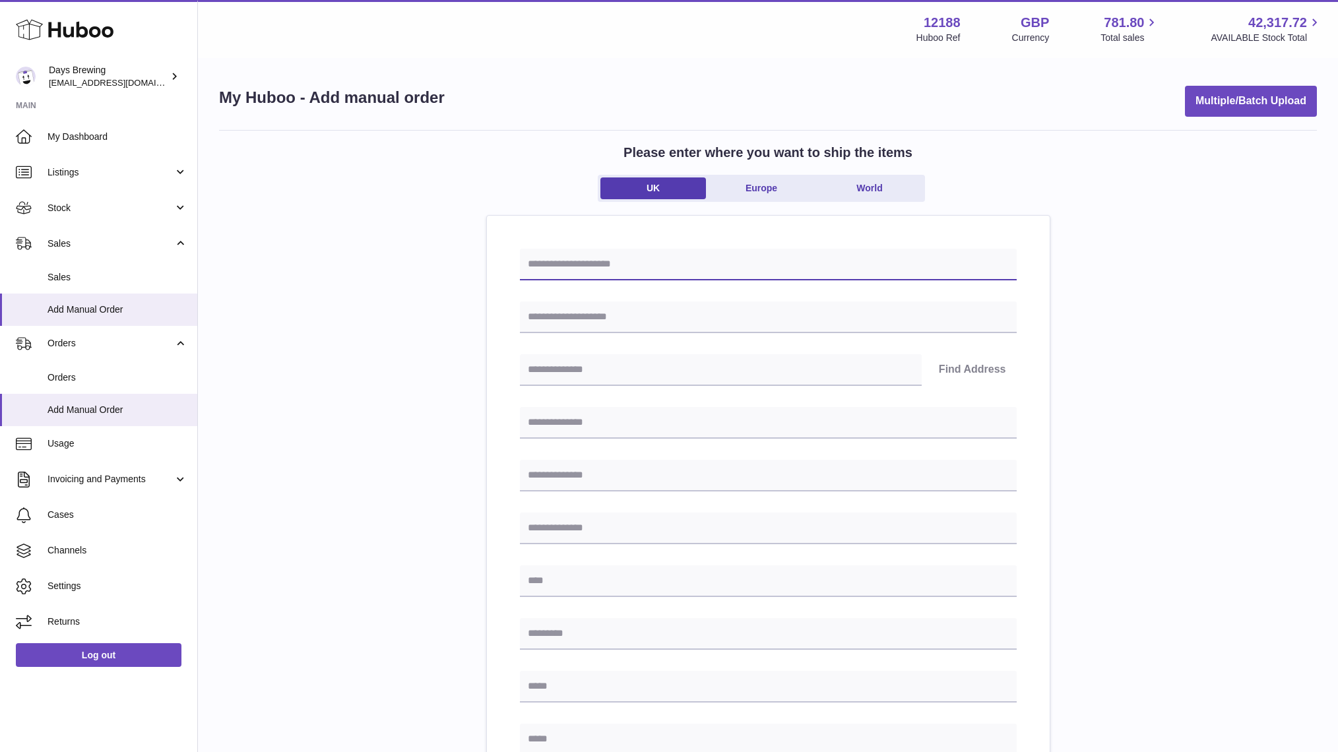
click at [621, 274] on input "text" at bounding box center [768, 265] width 497 height 32
type input "**********"
click at [598, 423] on input "text" at bounding box center [768, 423] width 497 height 32
type input "**********"
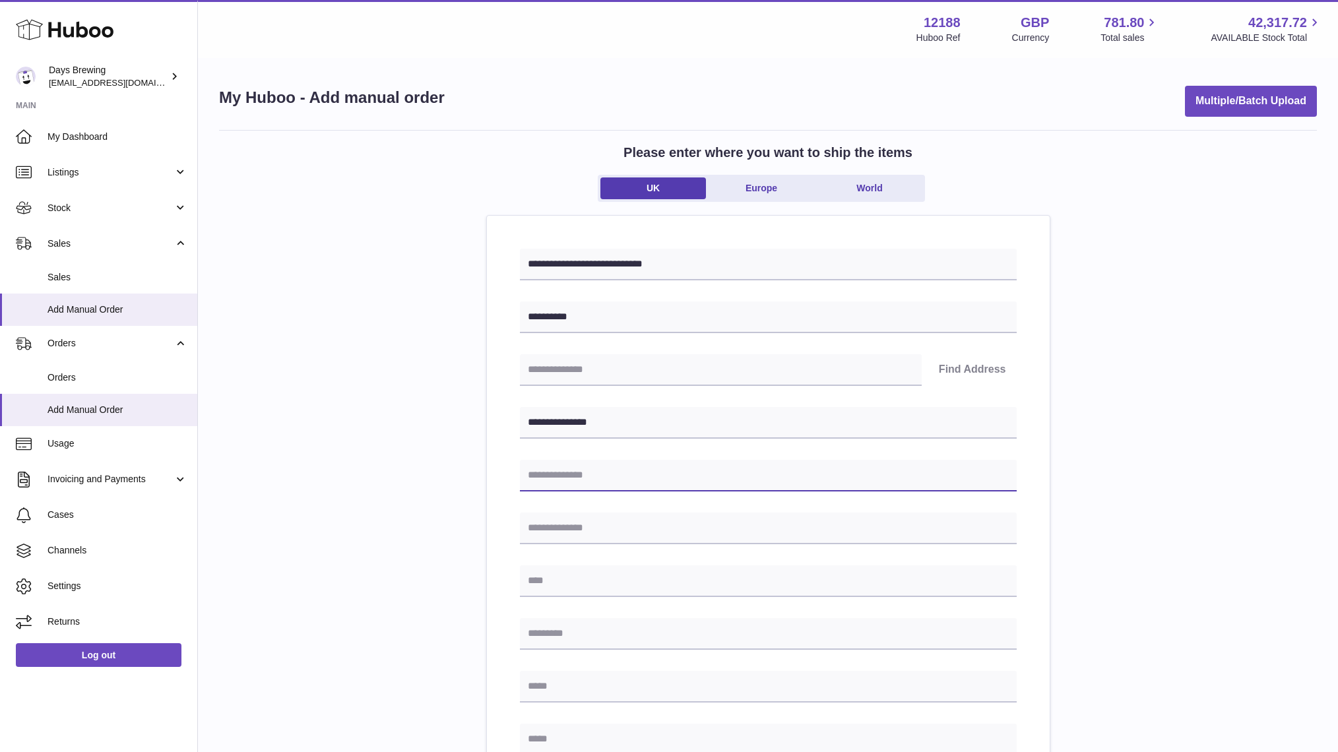
click at [588, 476] on input "text" at bounding box center [768, 476] width 497 height 32
type input "**********"
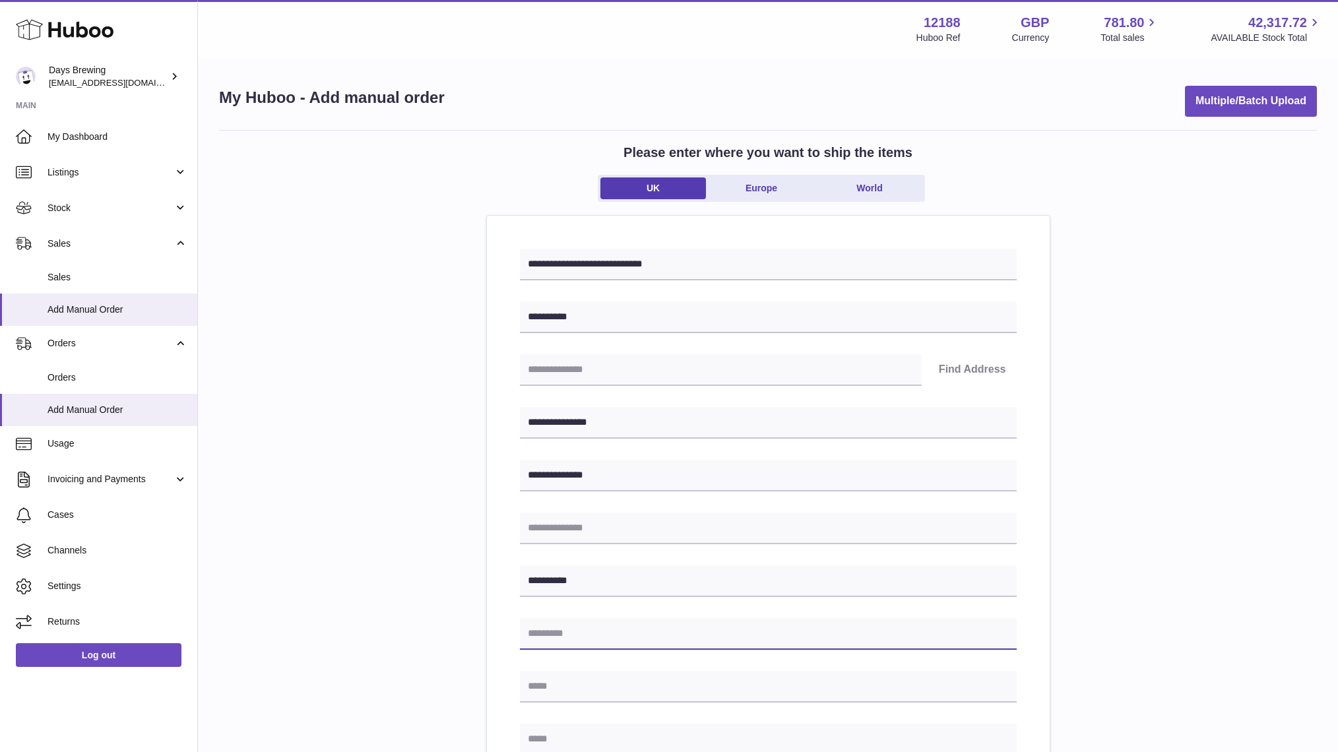
click at [597, 631] on input "text" at bounding box center [768, 634] width 497 height 32
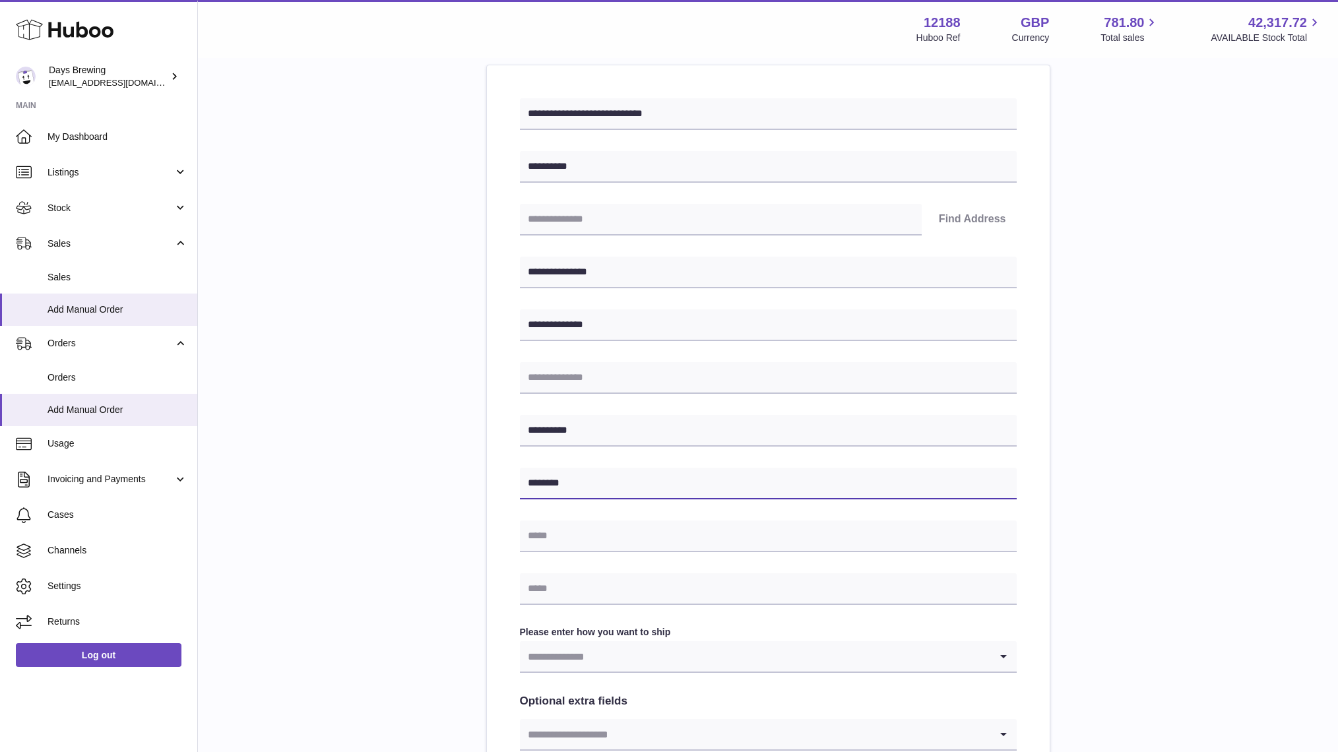
scroll to position [175, 0]
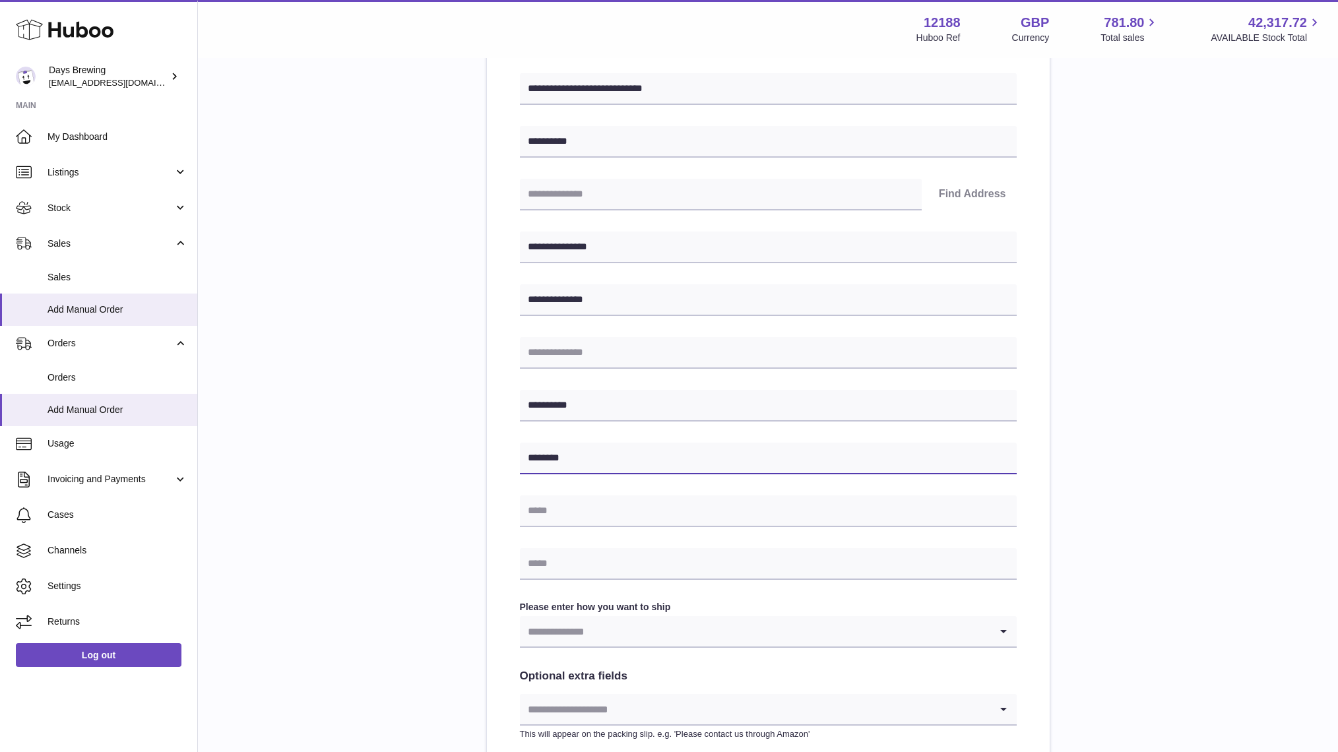
type input "********"
click at [586, 560] on input "text" at bounding box center [768, 564] width 497 height 32
click at [654, 563] on input "text" at bounding box center [768, 564] width 497 height 32
paste input "**********"
type input "**********"
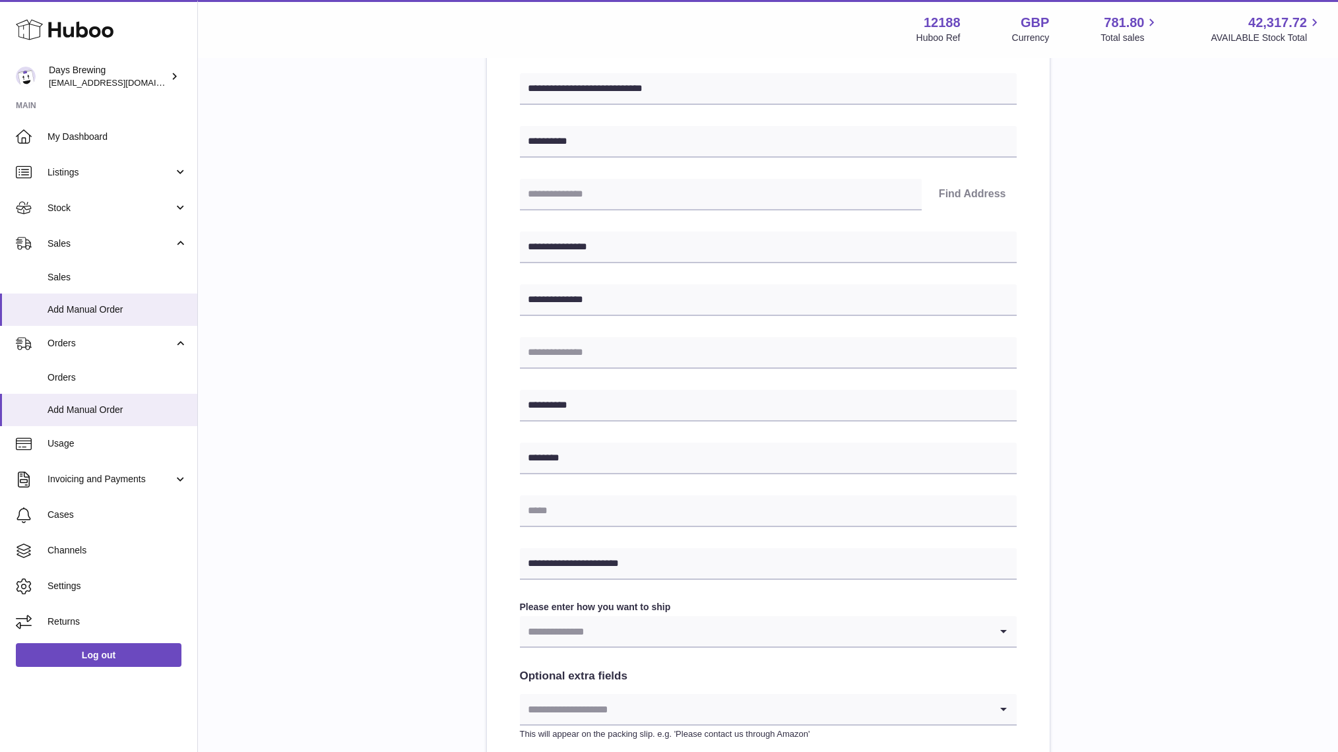
click at [449, 515] on div "**********" at bounding box center [768, 413] width 1098 height 919
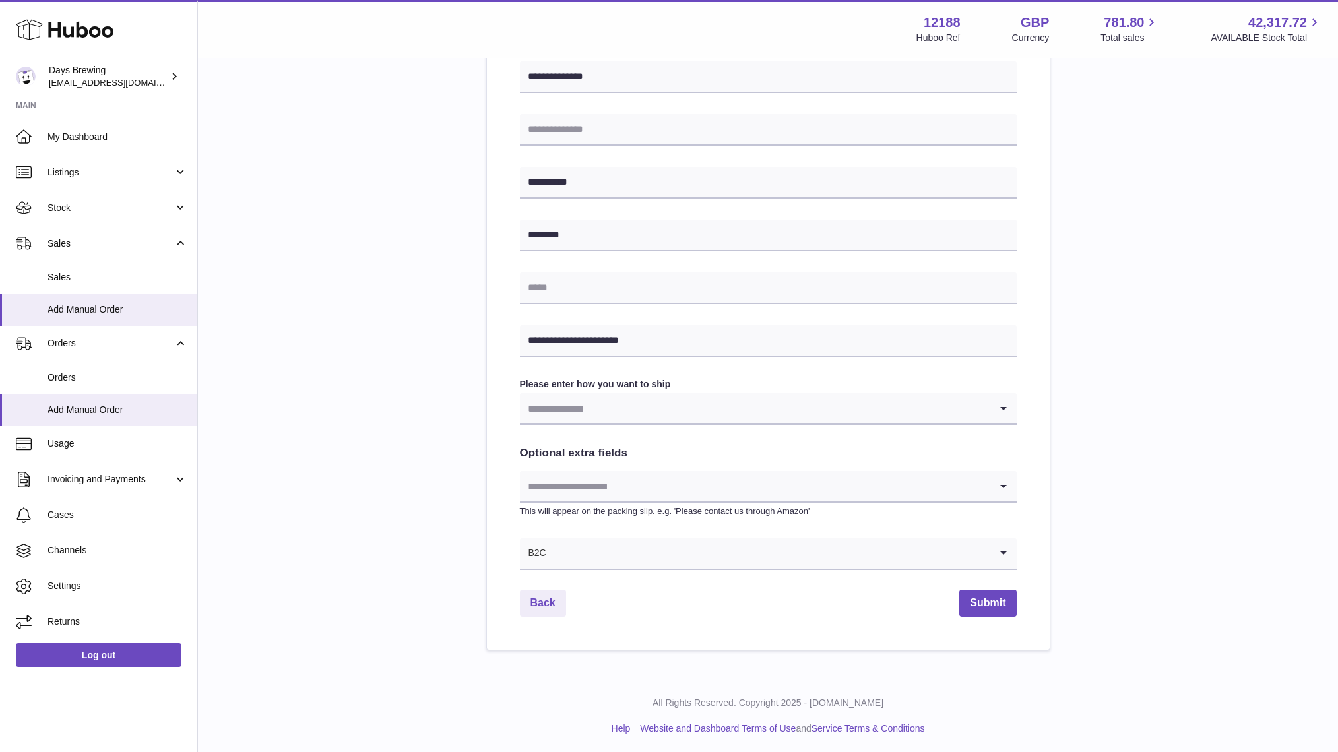
scroll to position [401, 0]
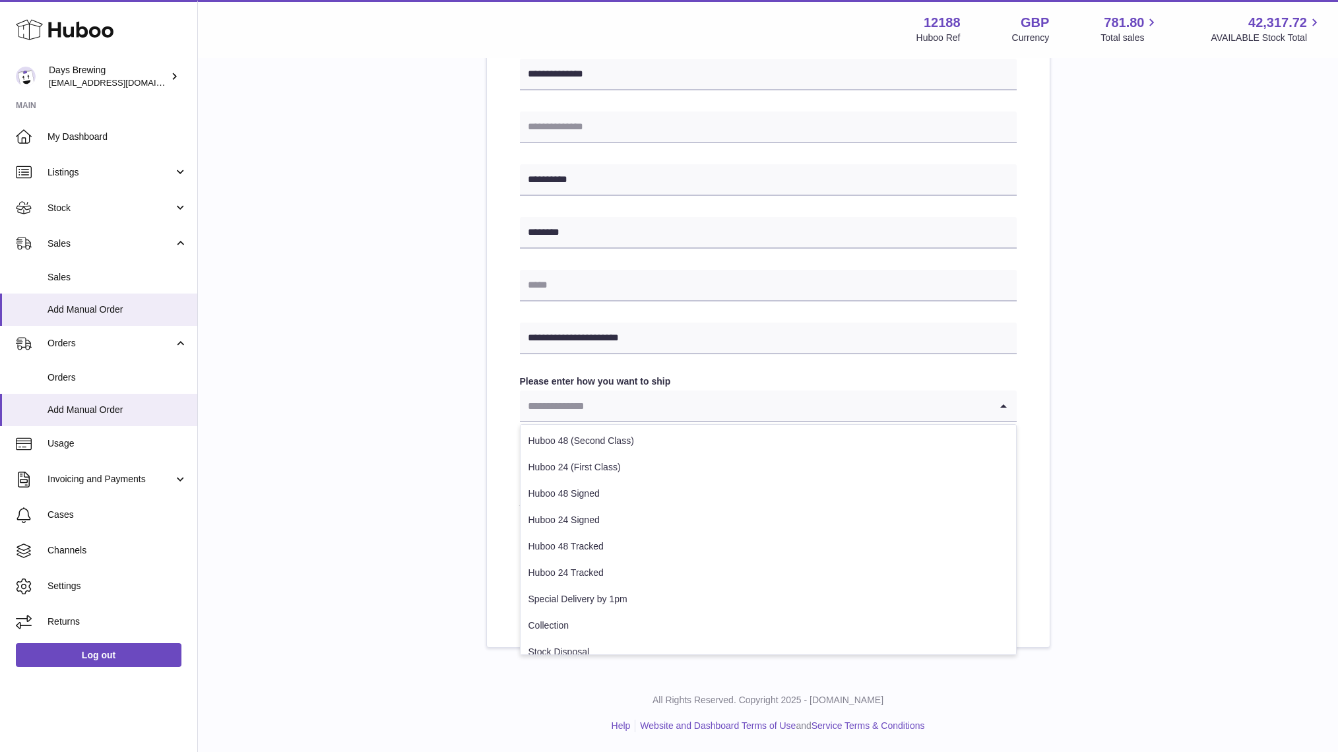
click at [602, 404] on input "Search for option" at bounding box center [755, 406] width 470 height 30
click at [615, 544] on li "Huboo 48 Tracked" at bounding box center [767, 547] width 495 height 26
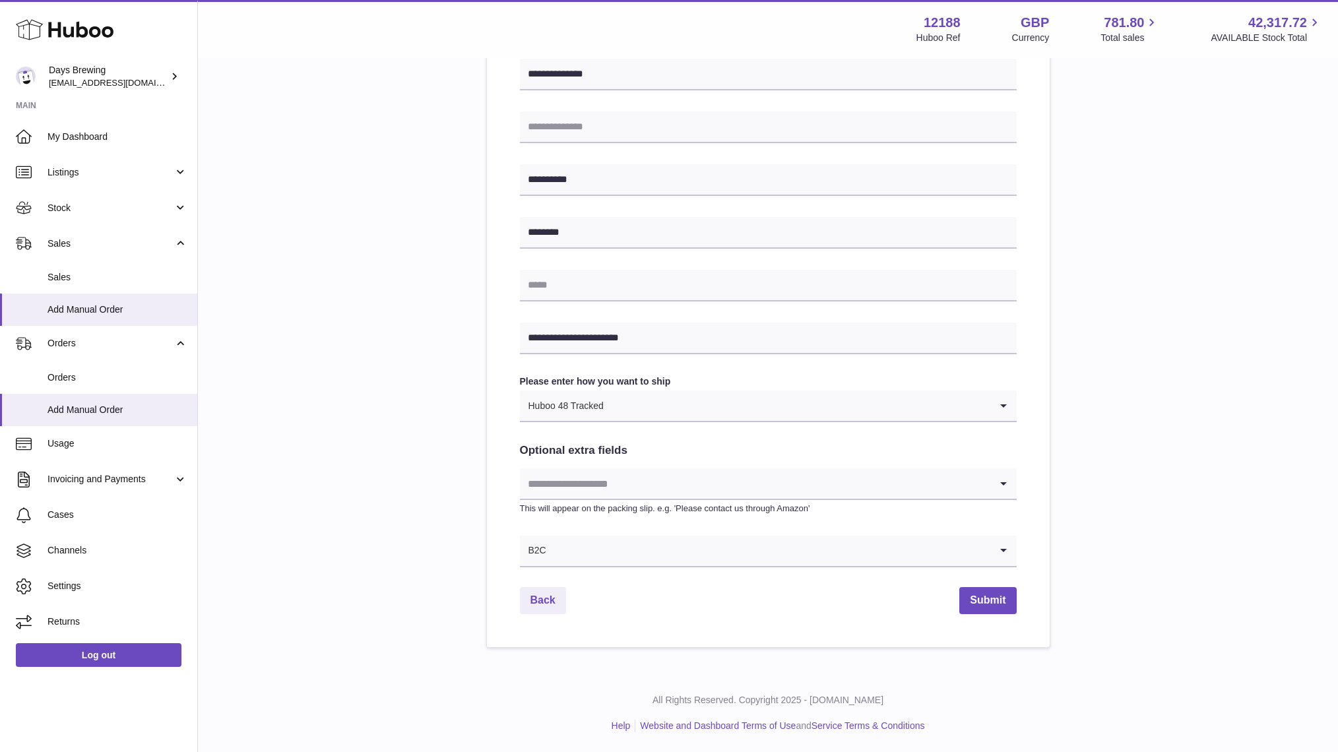
drag, startPoint x: 444, startPoint y: 497, endPoint x: 544, endPoint y: 529, distance: 104.5
click at [444, 496] on div "**********" at bounding box center [768, 188] width 1098 height 919
click at [989, 596] on button "Submit" at bounding box center [987, 600] width 57 height 27
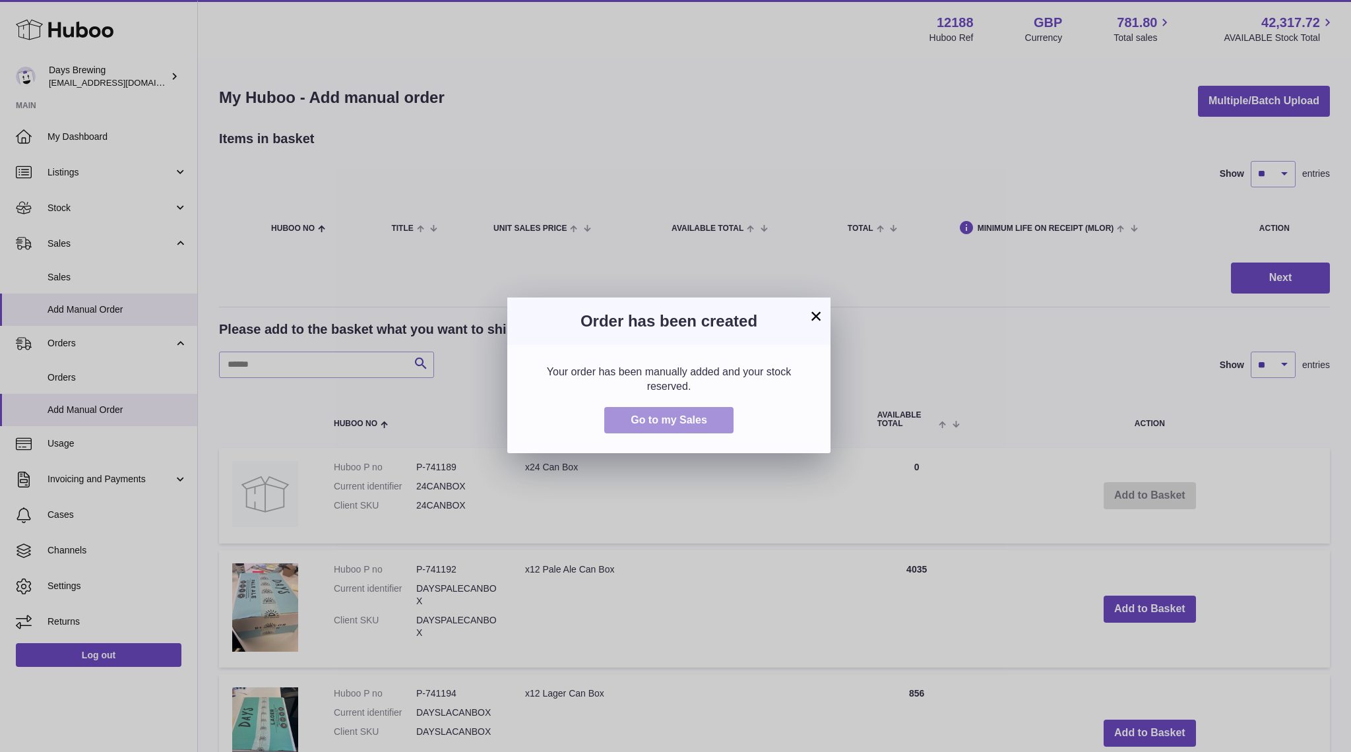
click at [694, 420] on span "Go to my Sales" at bounding box center [669, 419] width 77 height 11
